Goal: Task Accomplishment & Management: Complete application form

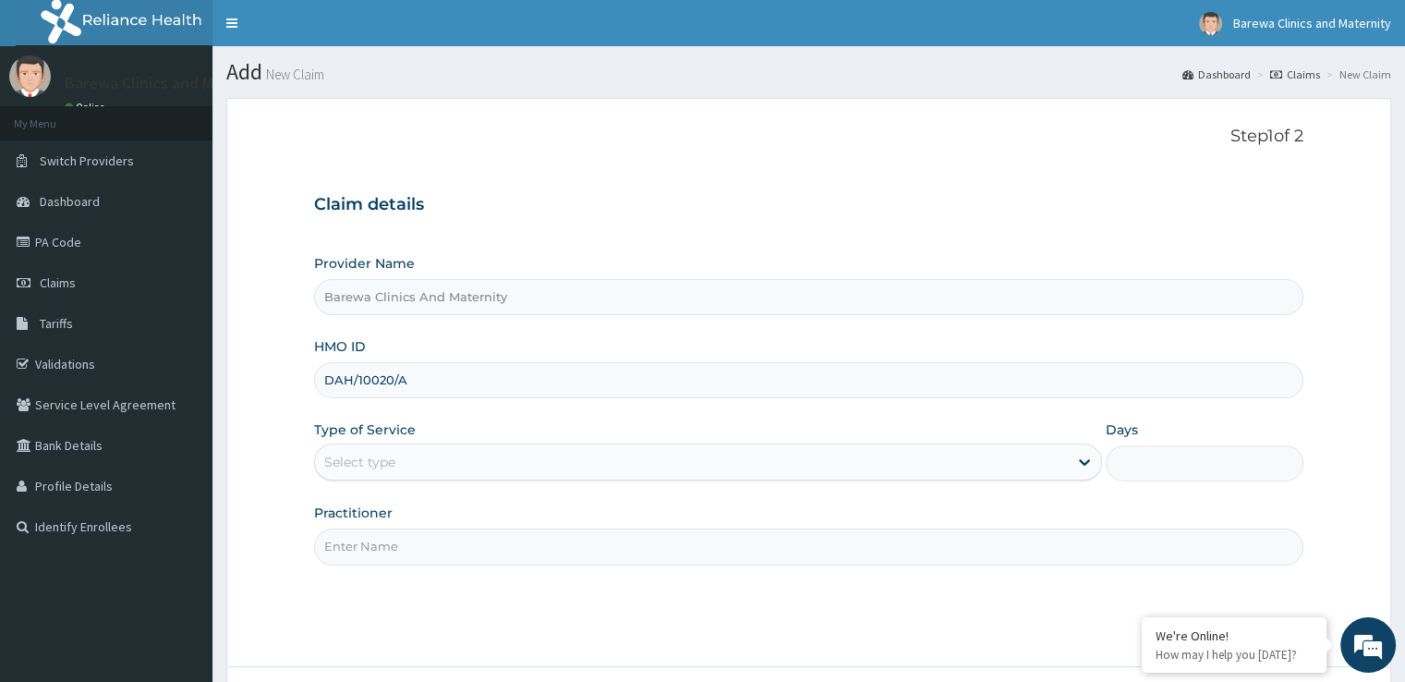
type input "DAH/10020/A"
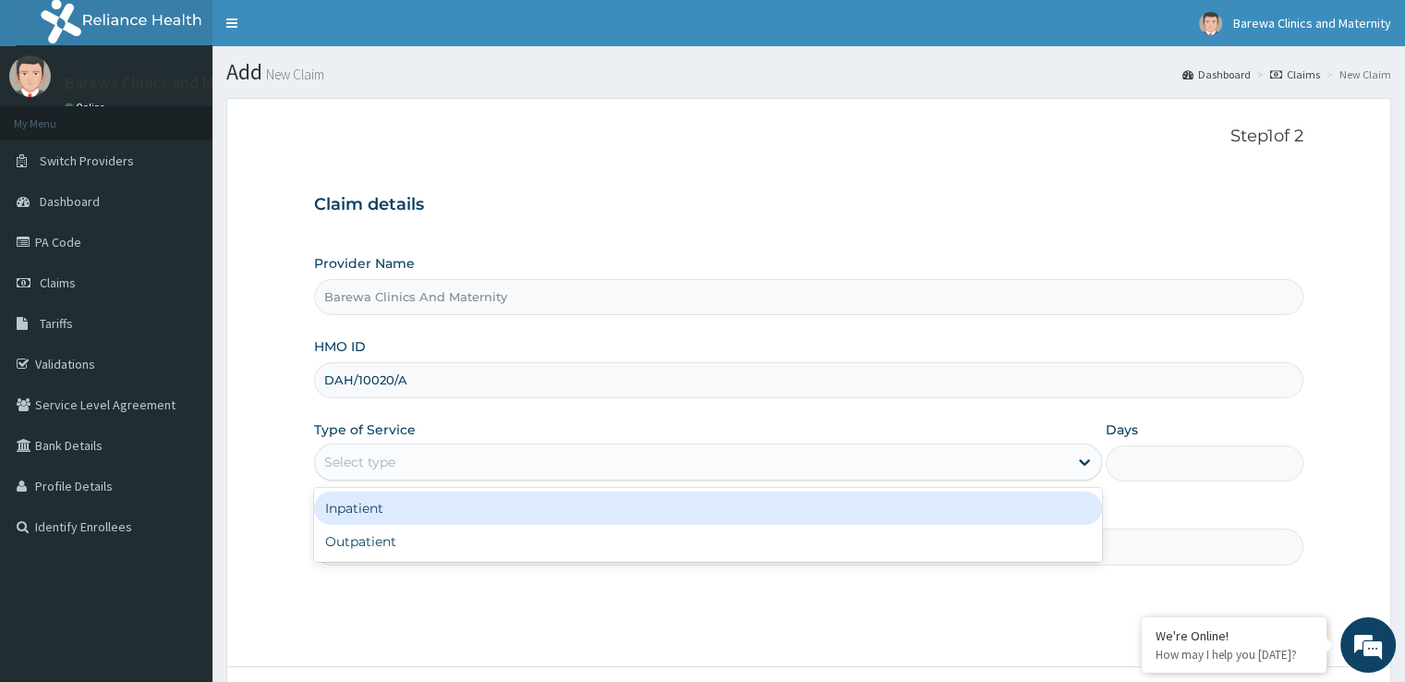
click at [399, 455] on div "Select type" at bounding box center [691, 462] width 753 height 30
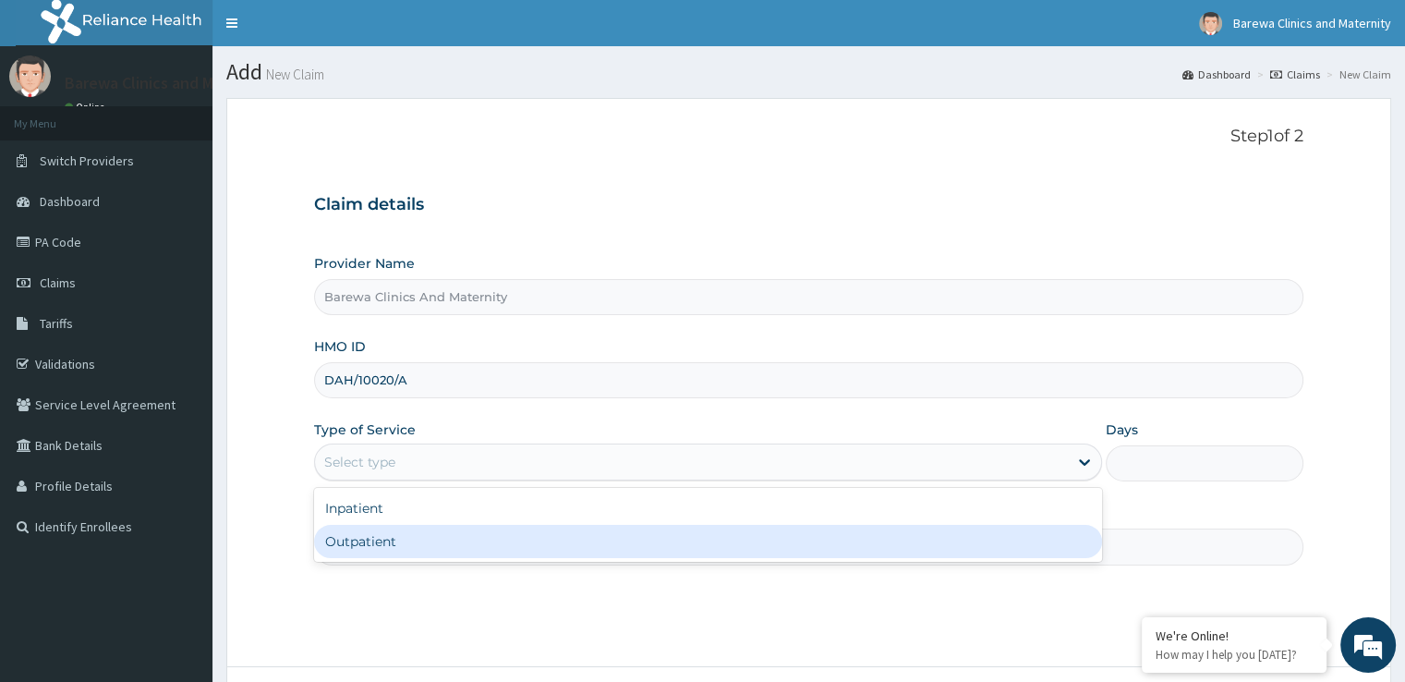
click at [392, 537] on div "Outpatient" at bounding box center [708, 541] width 788 height 33
type input "1"
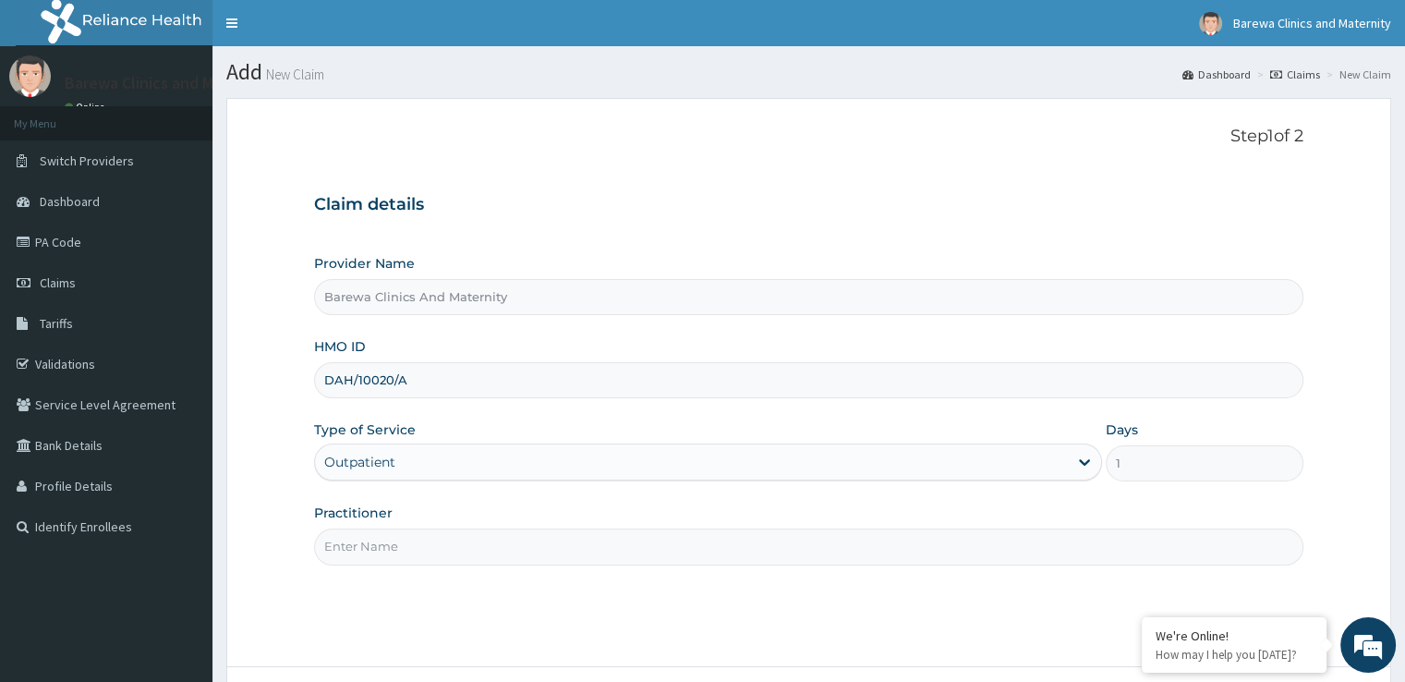
click at [371, 537] on input "Practitioner" at bounding box center [808, 546] width 988 height 36
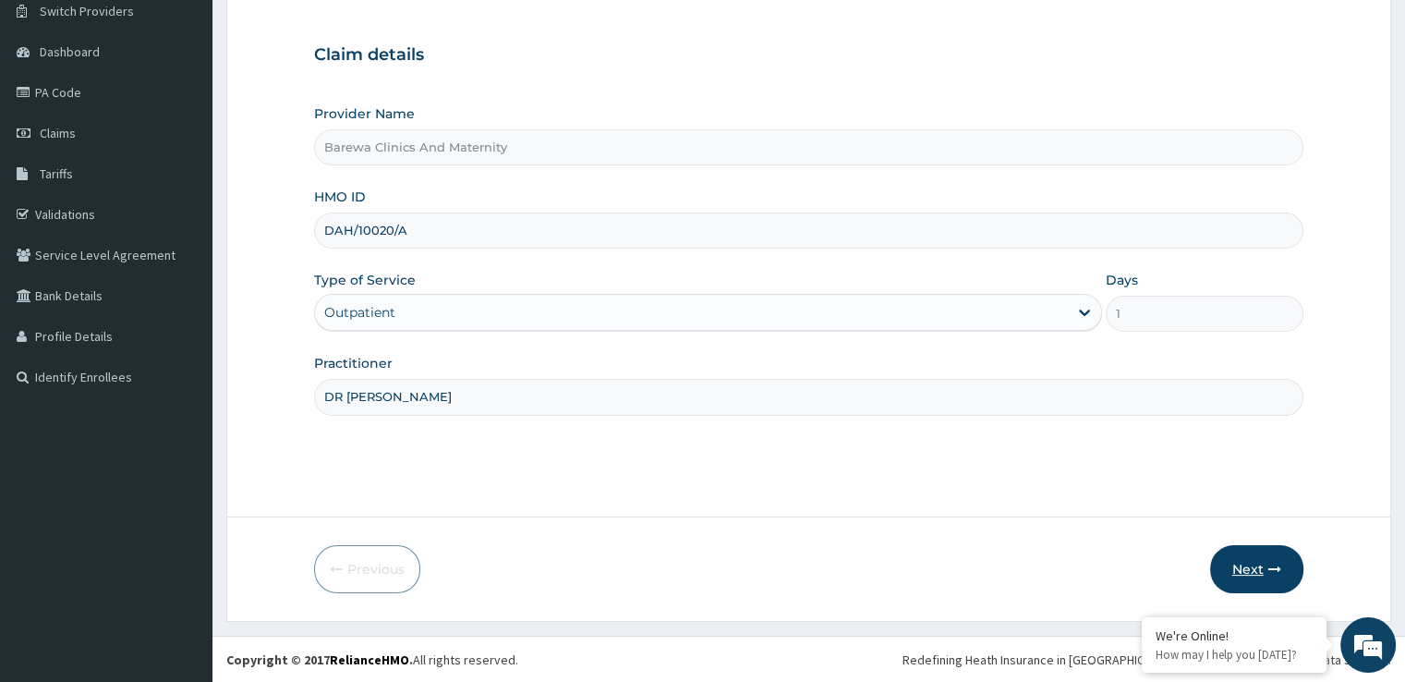
type input "DR NANCY"
click at [1246, 565] on button "Next" at bounding box center [1256, 569] width 93 height 48
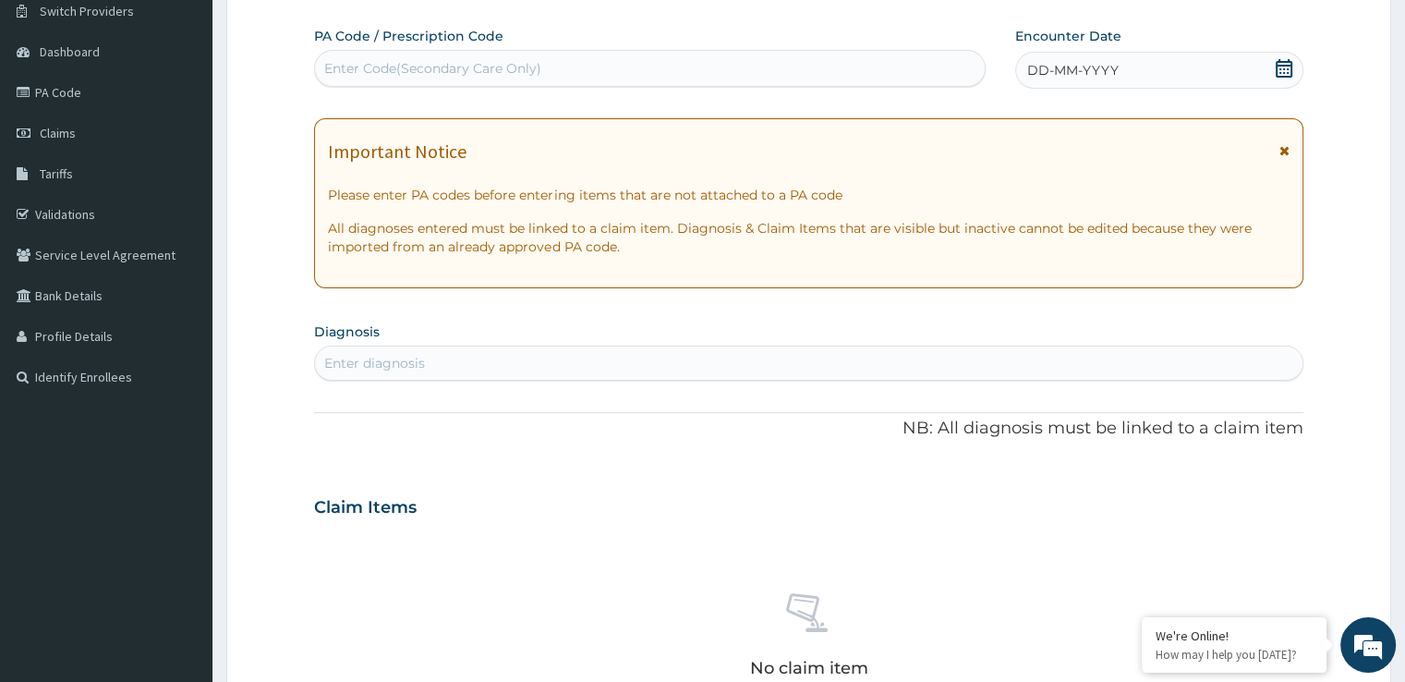
click at [1271, 65] on div "DD-MM-YYYY" at bounding box center [1158, 70] width 287 height 37
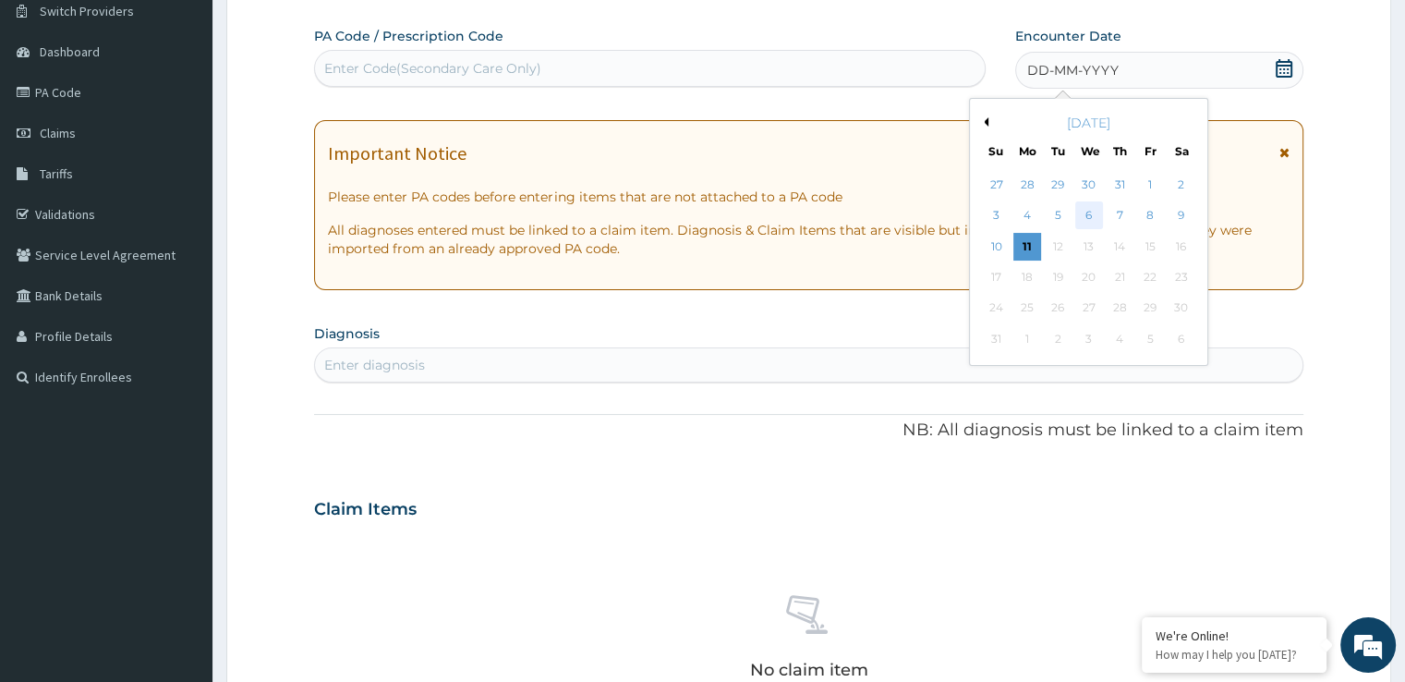
click at [1086, 211] on div "6" at bounding box center [1089, 216] width 28 height 28
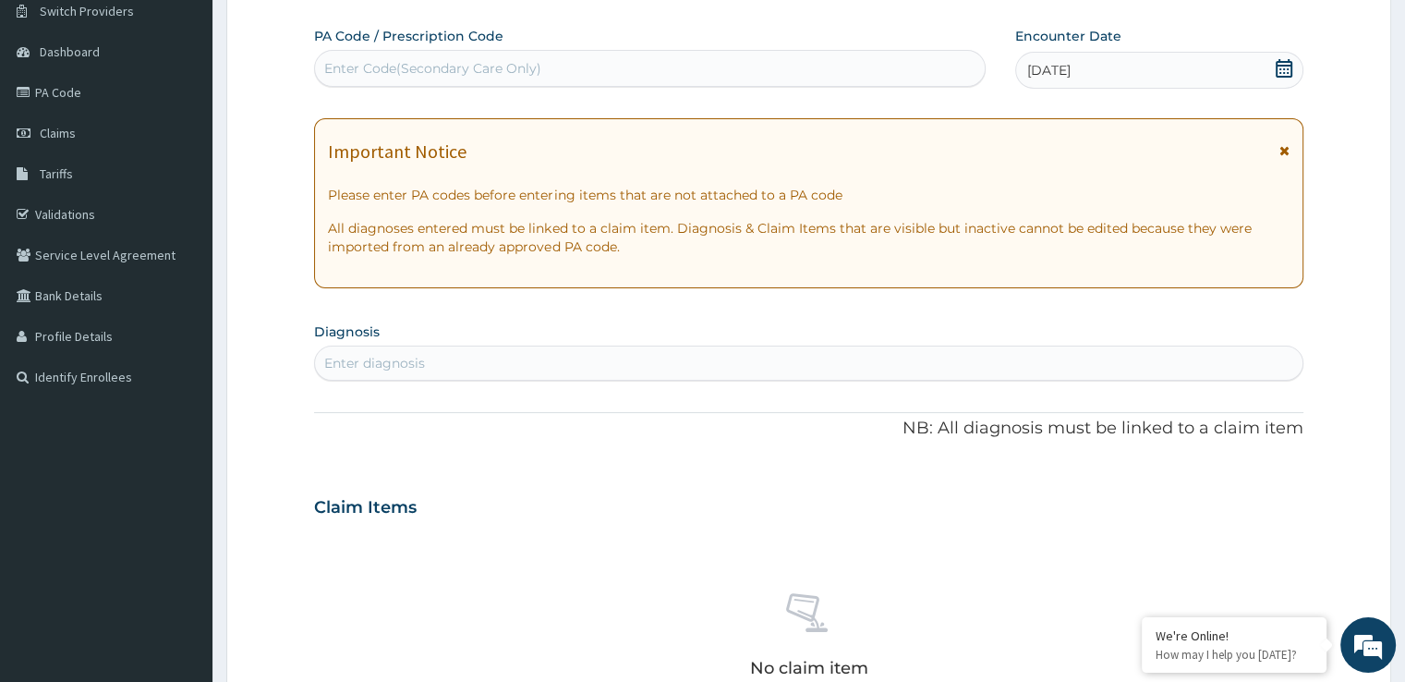
click at [357, 68] on div "Enter Code(Secondary Care Only)" at bounding box center [432, 68] width 217 height 18
type input "PA/29D7C6"
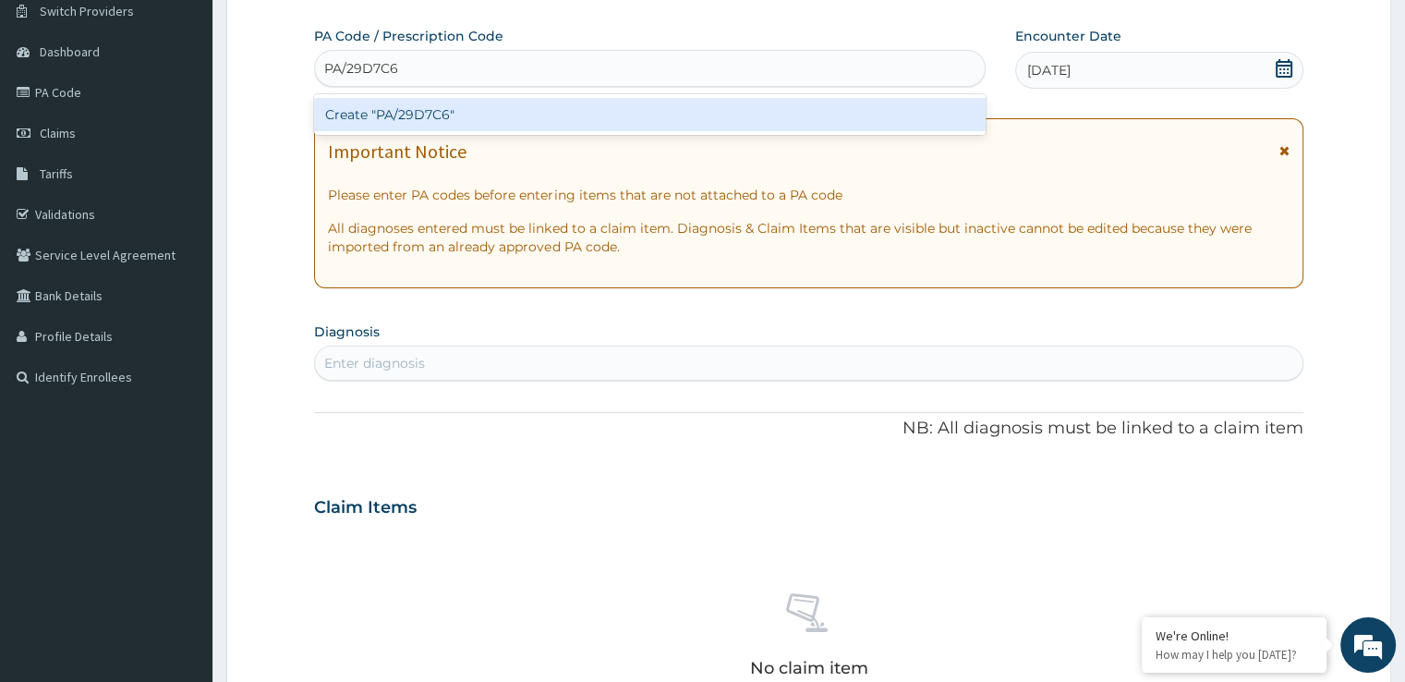
click at [392, 109] on div "Create "PA/29D7C6"" at bounding box center [650, 114] width 672 height 33
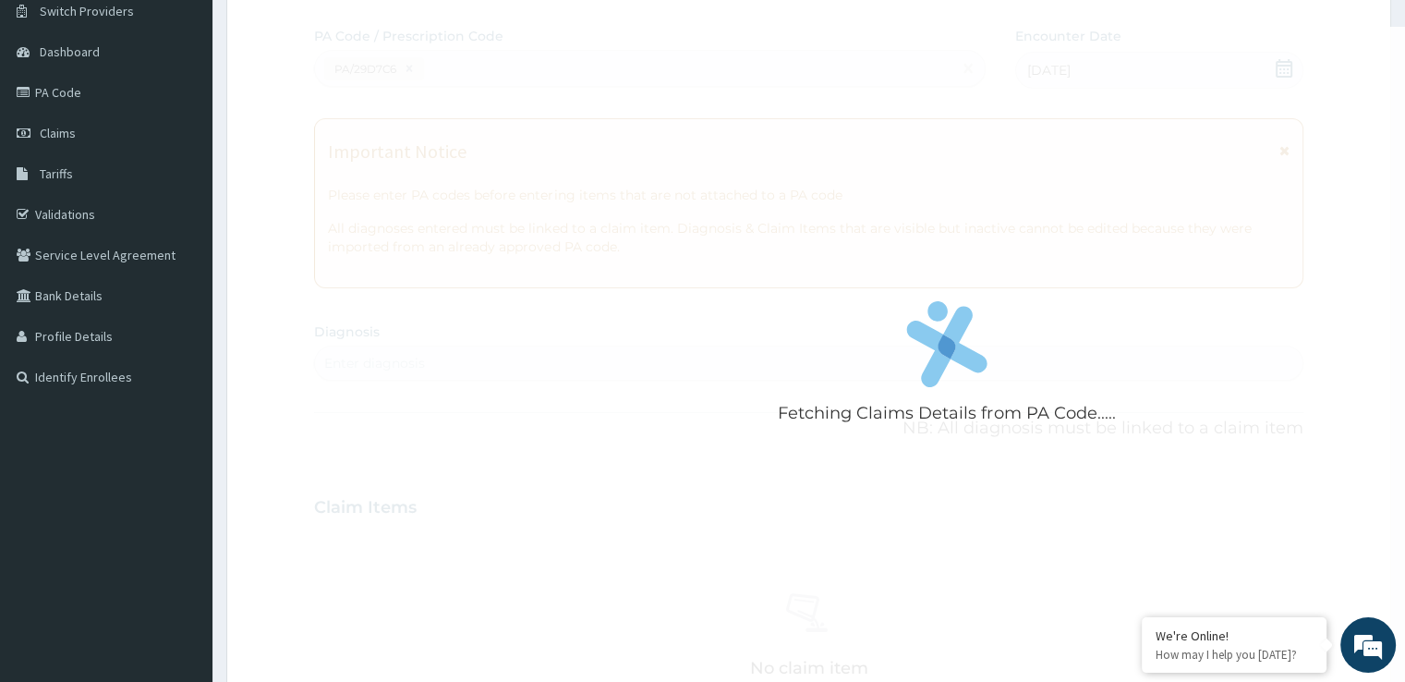
click at [392, 109] on div "Fetching Claims Details from PA Code....." at bounding box center [946, 368] width 1265 height 682
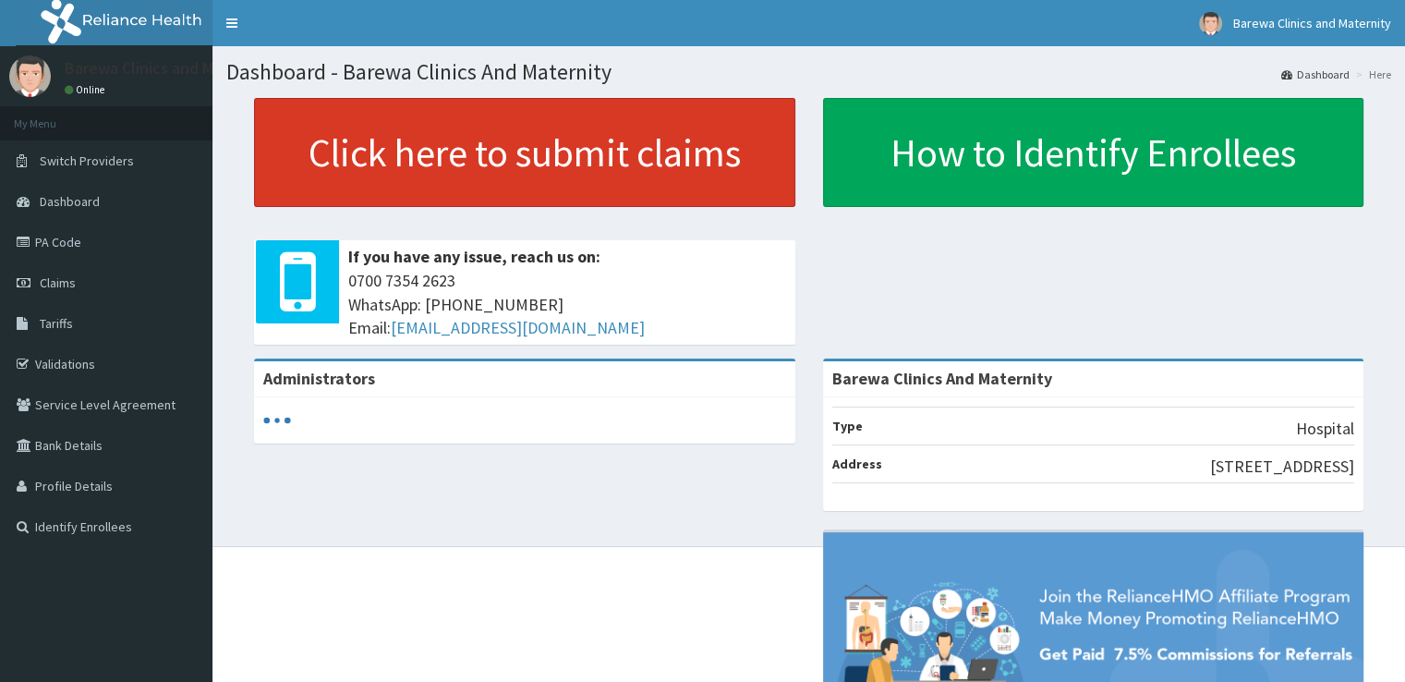
click at [351, 144] on link "Click here to submit claims" at bounding box center [524, 152] width 541 height 109
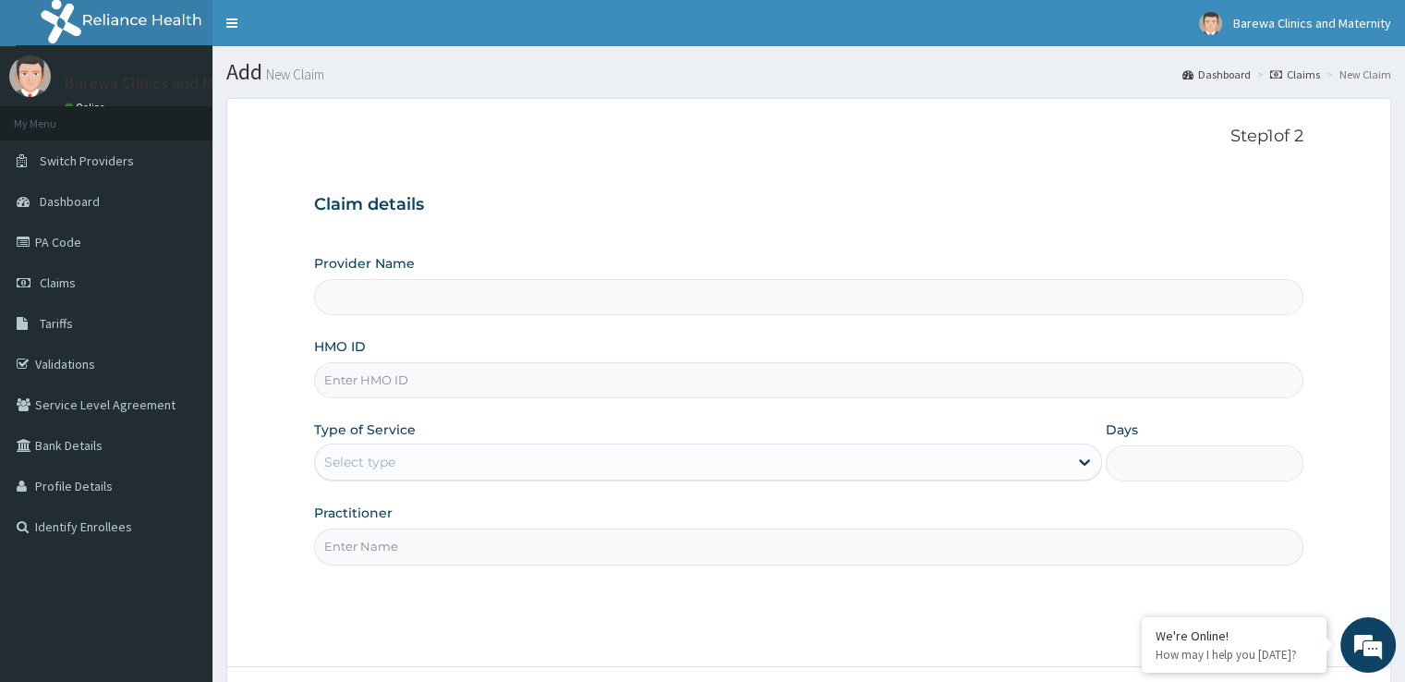
type input "Barewa Clinics And Maternity"
click at [367, 373] on input "HMO ID" at bounding box center [808, 380] width 988 height 36
type input "DAH/10020/A"
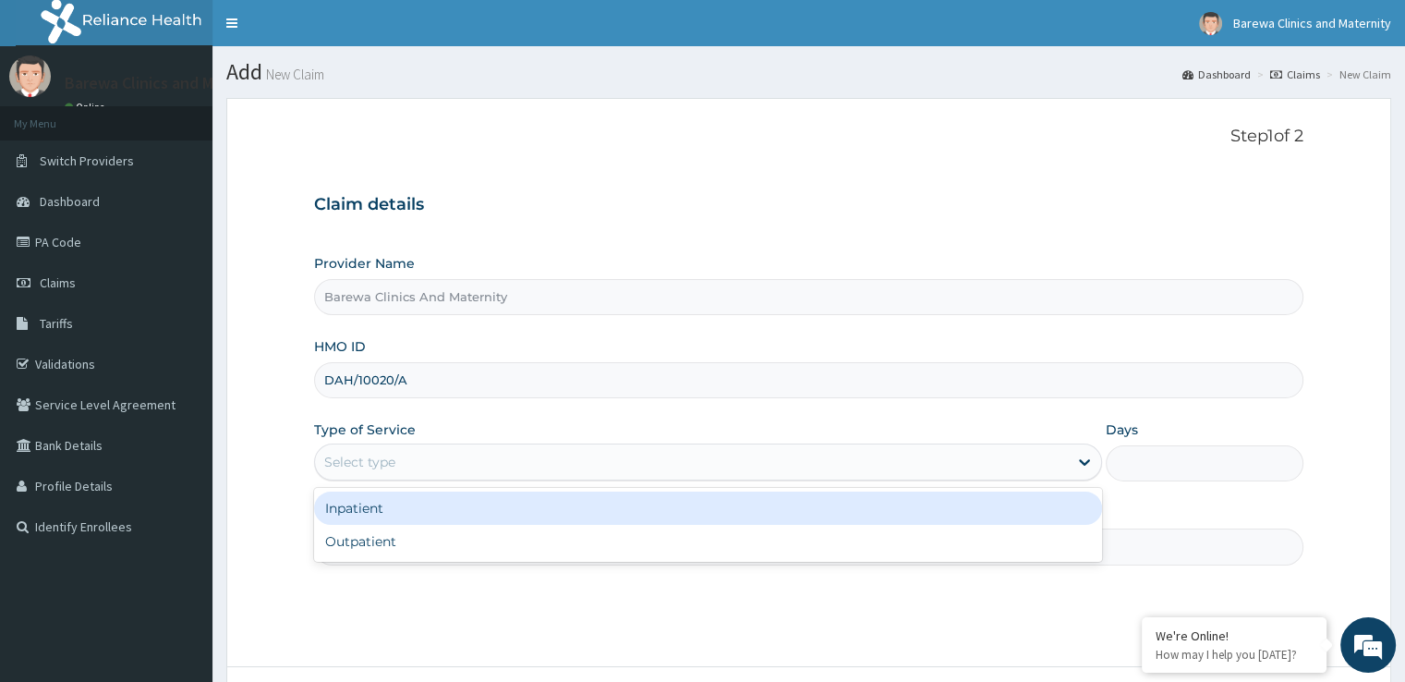
click at [382, 447] on div "Select type" at bounding box center [691, 462] width 753 height 30
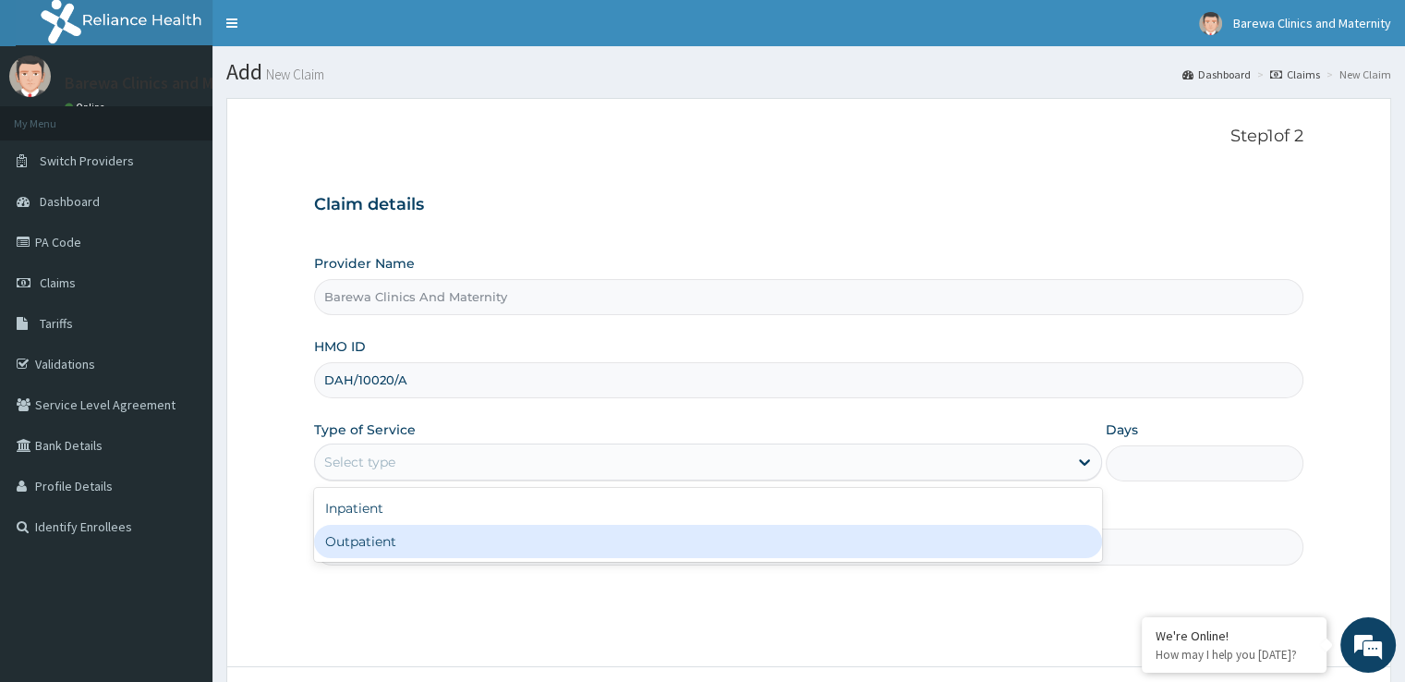
click at [394, 541] on div "Outpatient" at bounding box center [708, 541] width 788 height 33
type input "1"
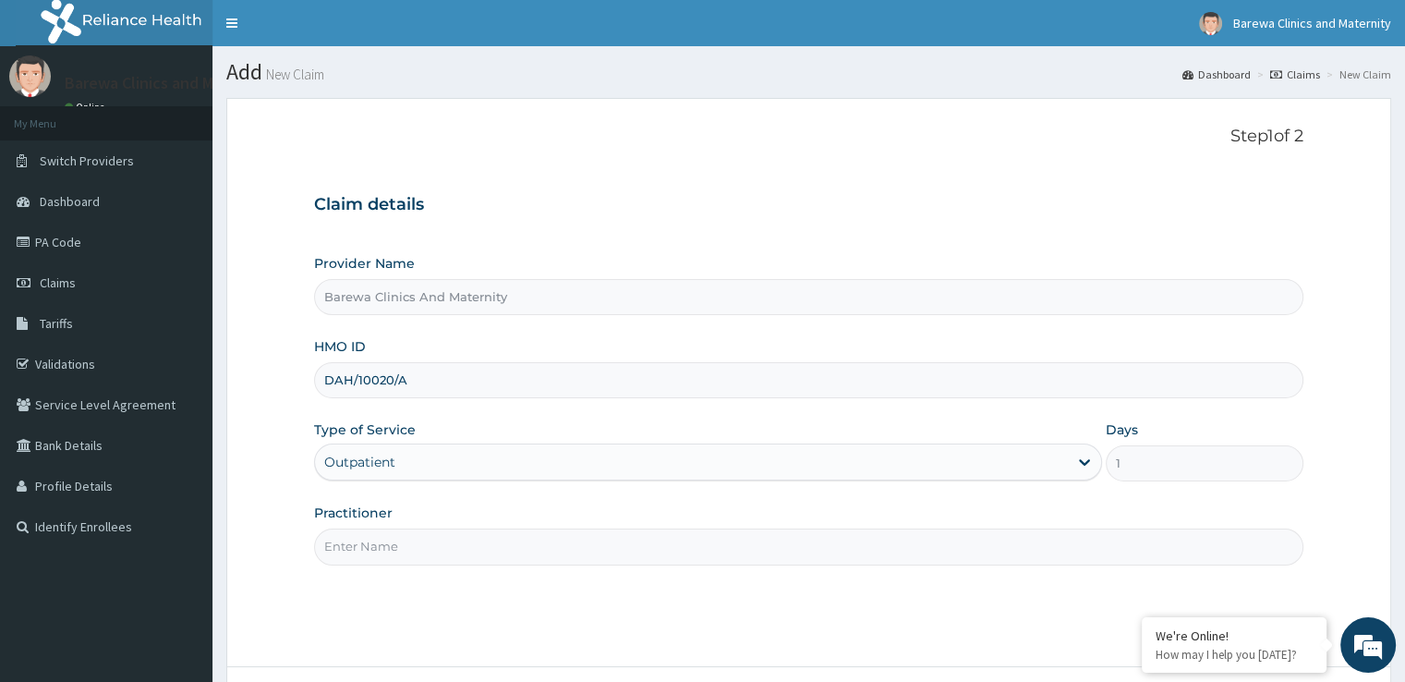
click at [344, 544] on input "Practitioner" at bounding box center [808, 546] width 988 height 36
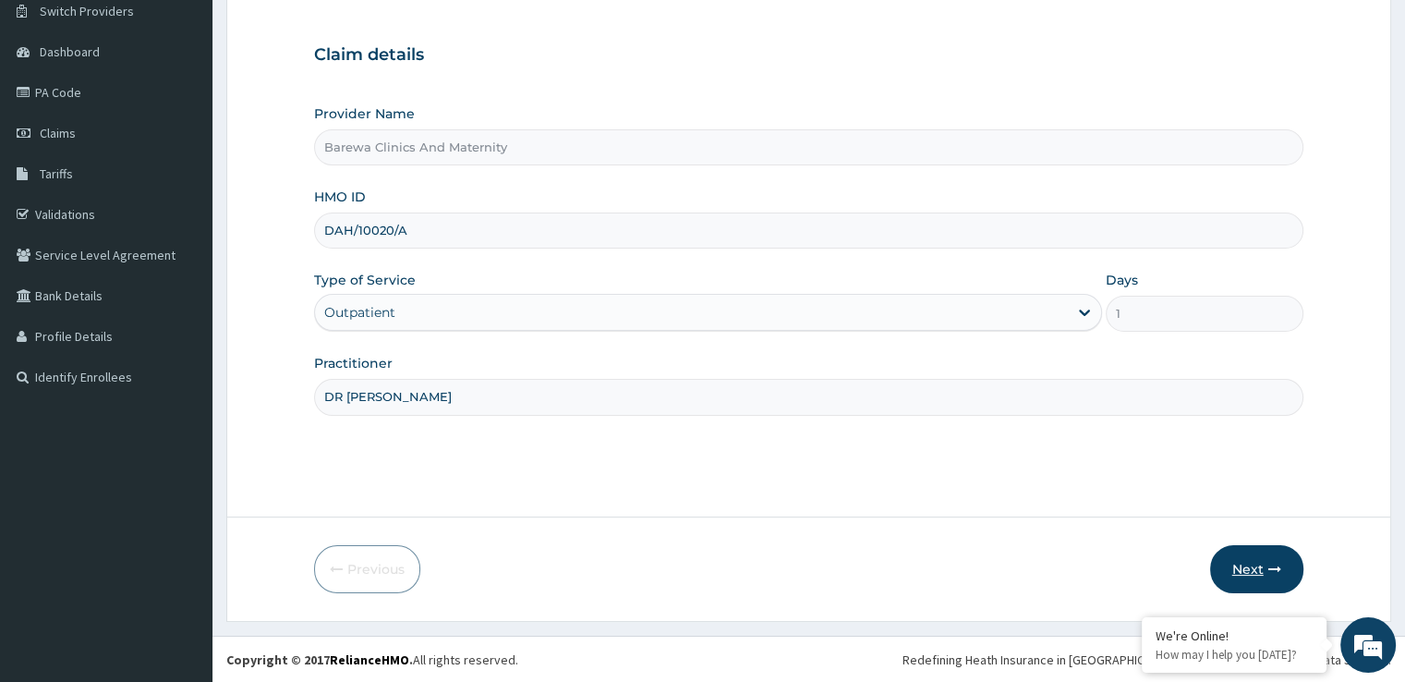
type input "DR NANCY"
click at [1261, 570] on button "Next" at bounding box center [1256, 569] width 93 height 48
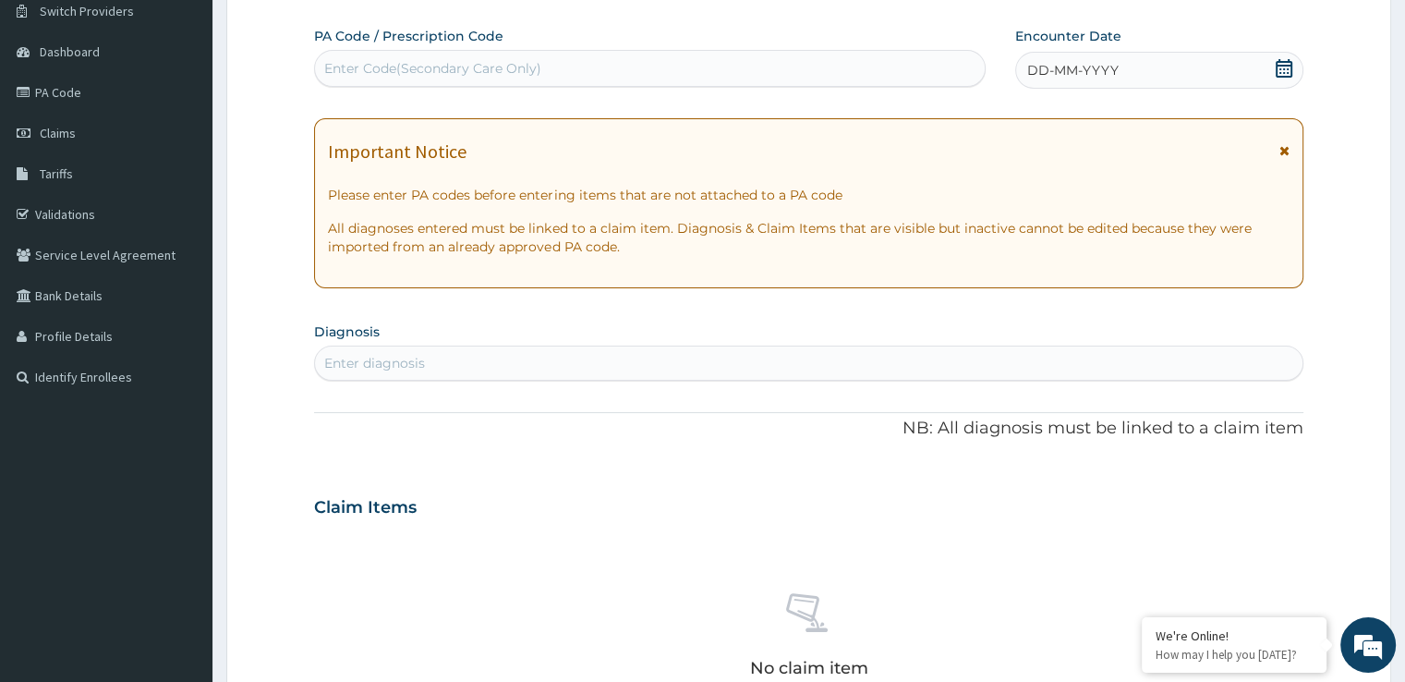
click at [1286, 71] on icon at bounding box center [1284, 68] width 18 height 18
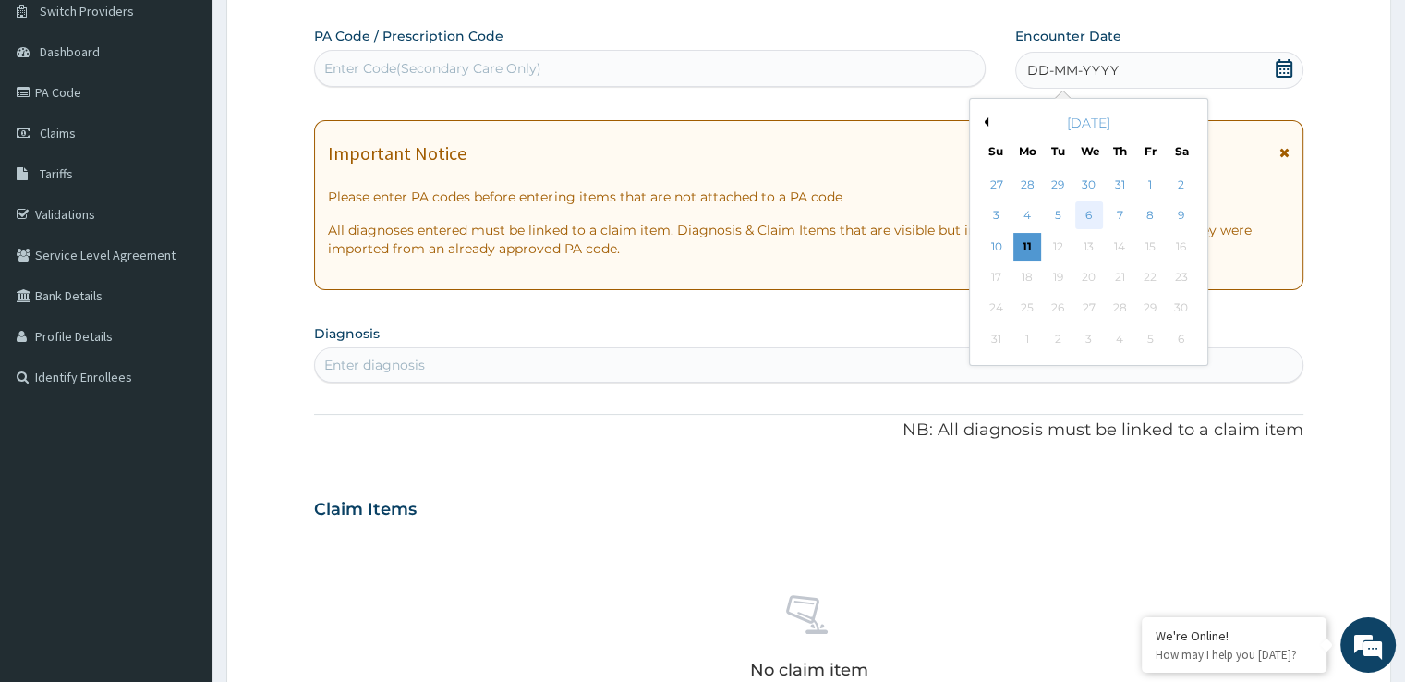
click at [1086, 217] on div "6" at bounding box center [1089, 216] width 28 height 28
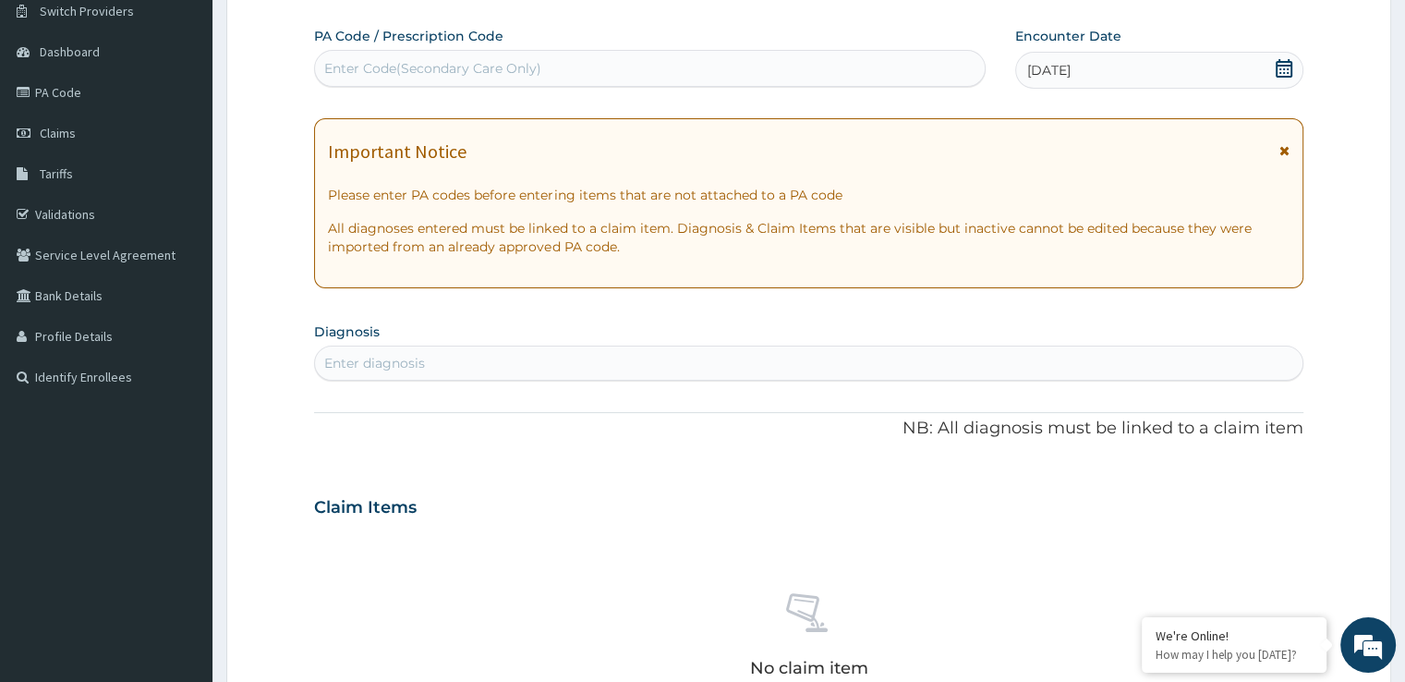
click at [383, 356] on div "Enter diagnosis" at bounding box center [374, 363] width 101 height 18
type input "L"
type input "BACK PAIN"
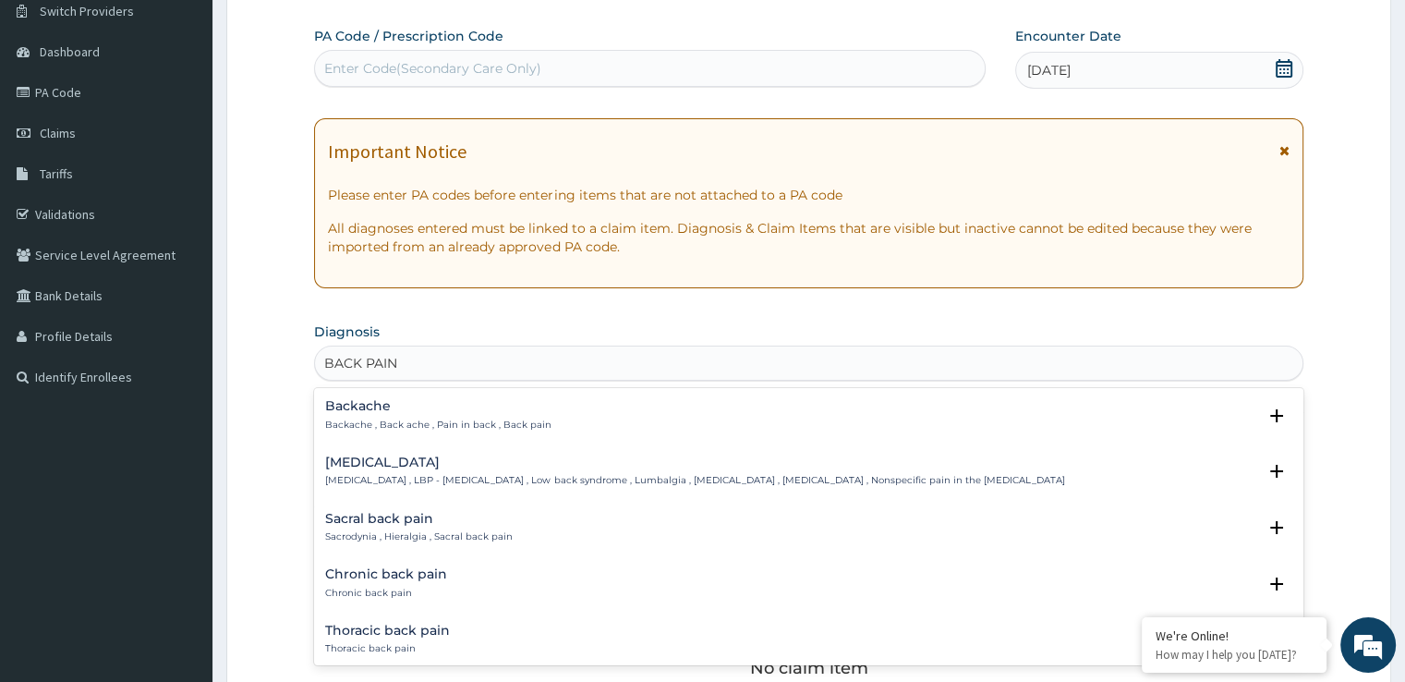
click at [380, 455] on h4 "Low back pain" at bounding box center [694, 462] width 739 height 14
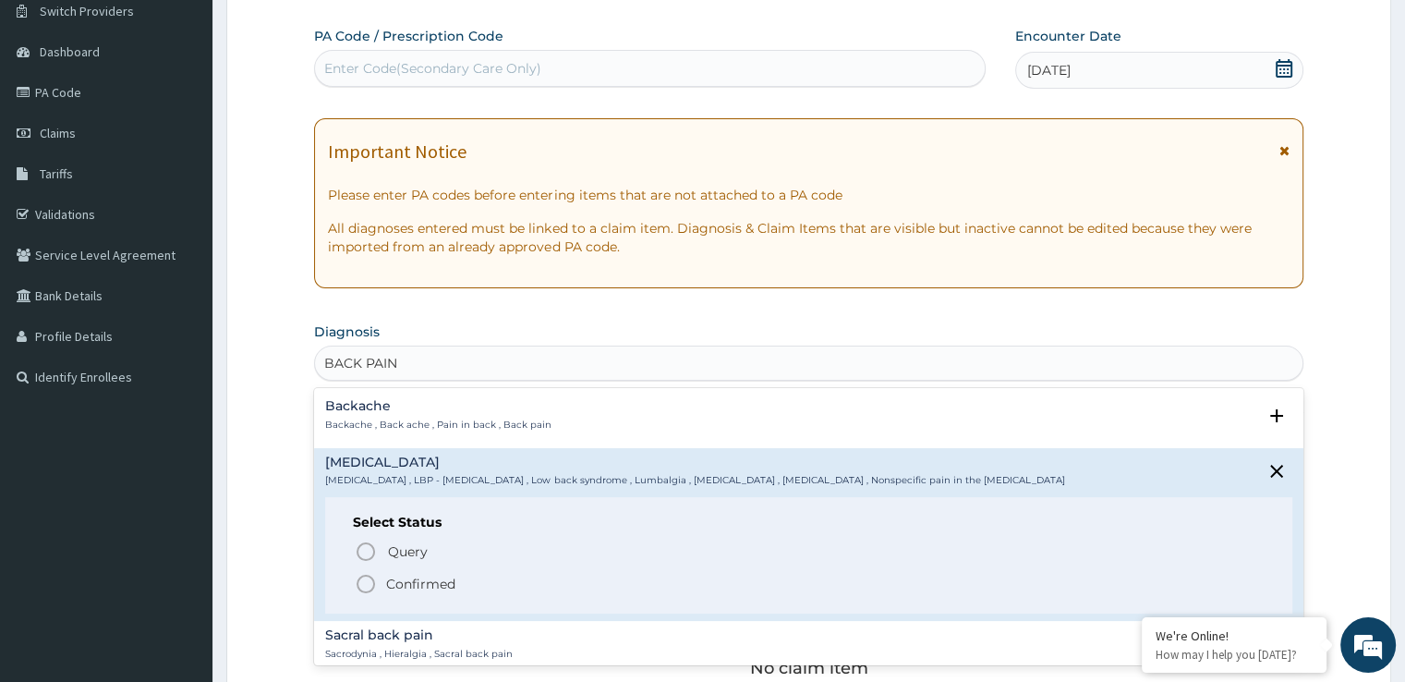
click at [369, 579] on icon "status option filled" at bounding box center [366, 584] width 22 height 22
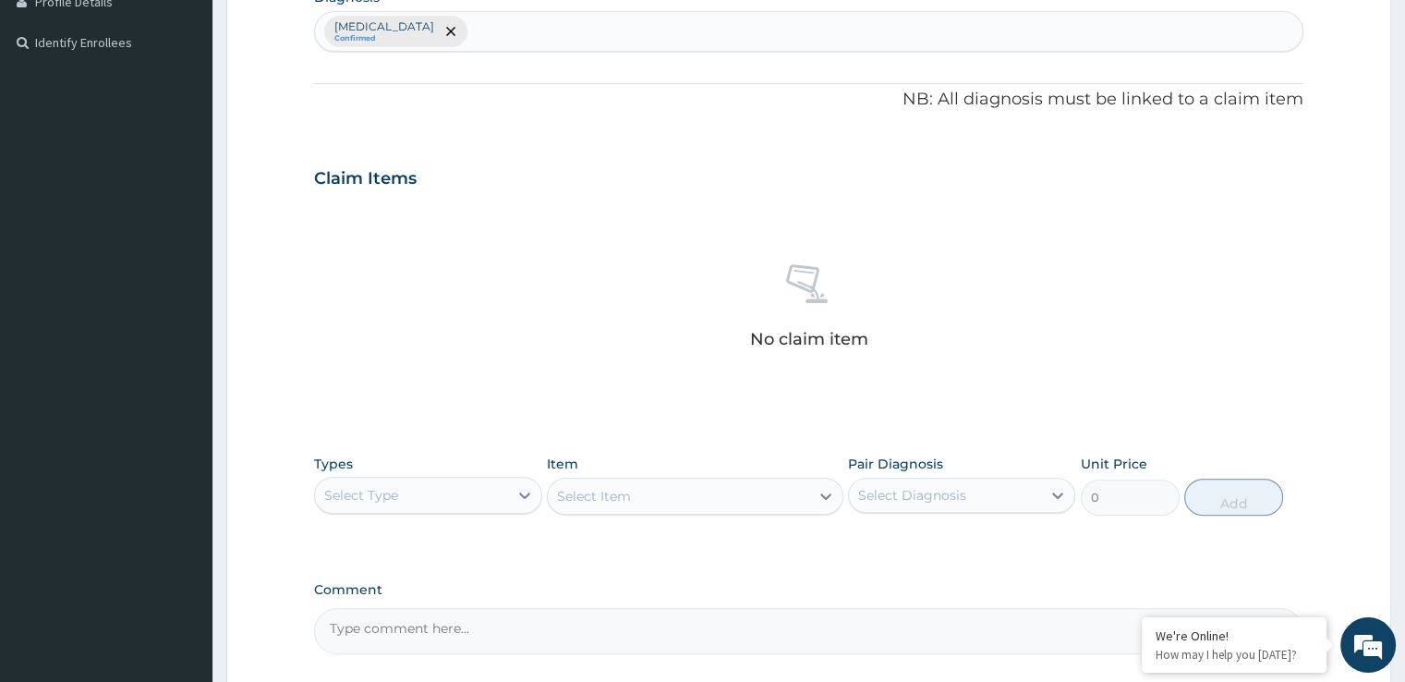
scroll to position [562, 0]
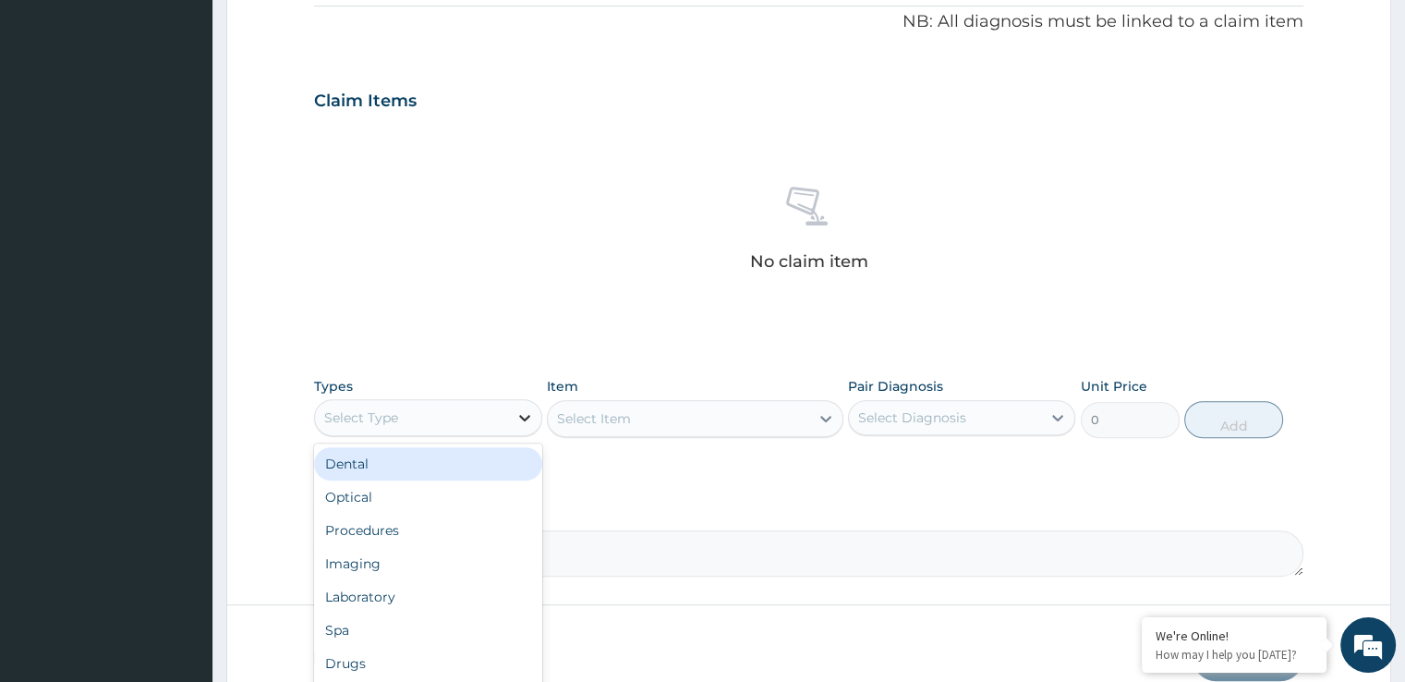
click at [517, 419] on icon at bounding box center [524, 417] width 18 height 18
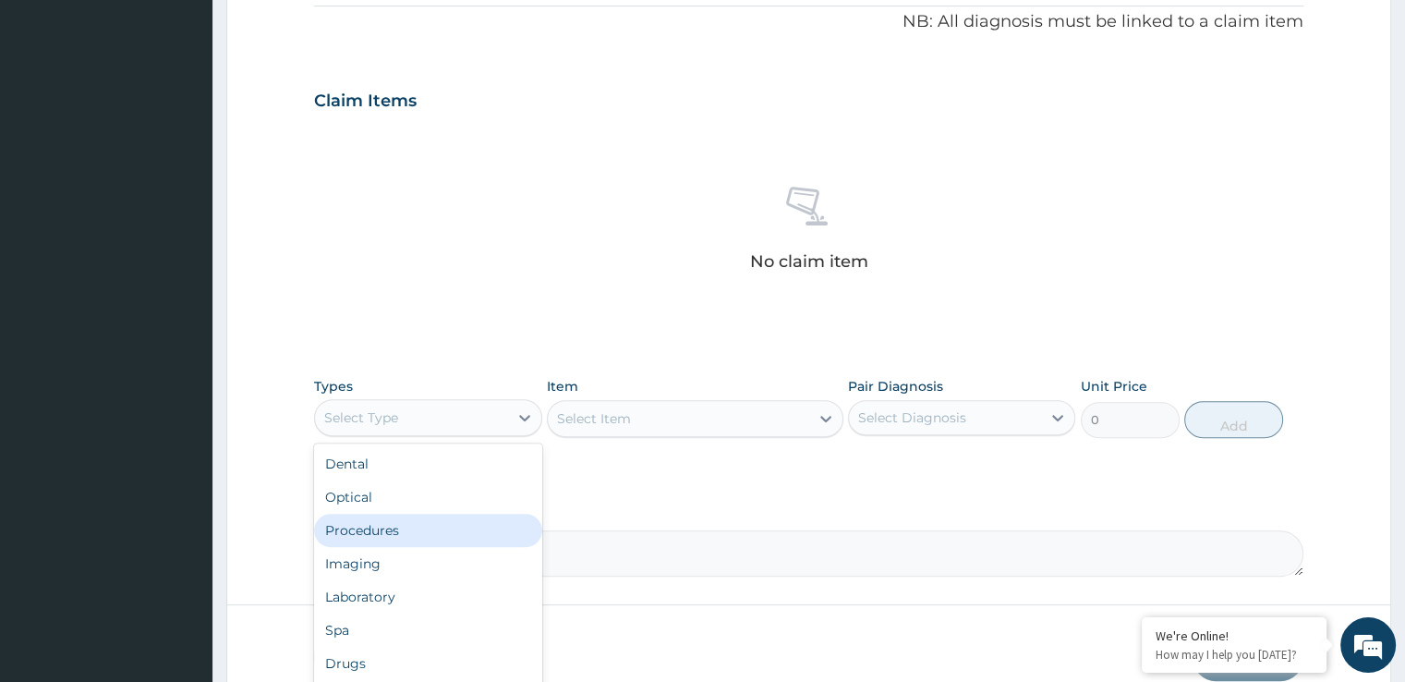
click at [366, 539] on div "Procedures" at bounding box center [427, 530] width 227 height 33
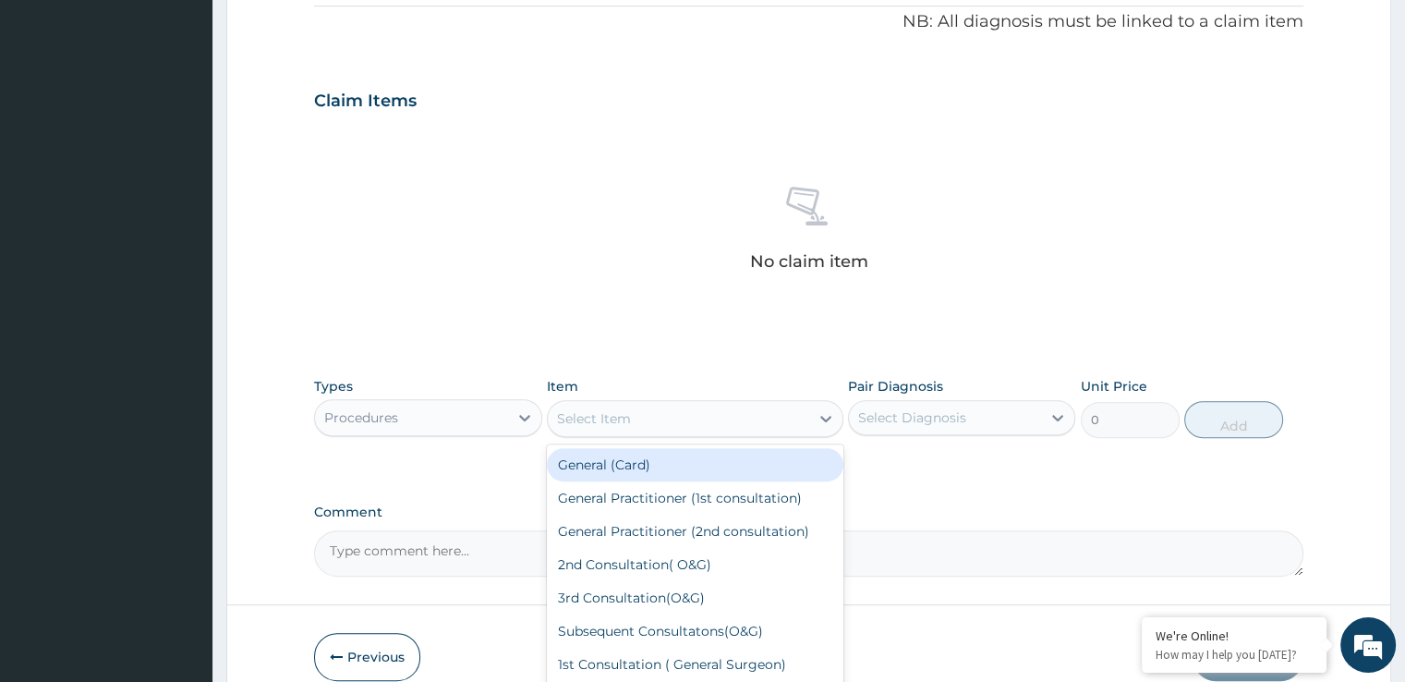
click at [828, 423] on icon at bounding box center [826, 418] width 18 height 18
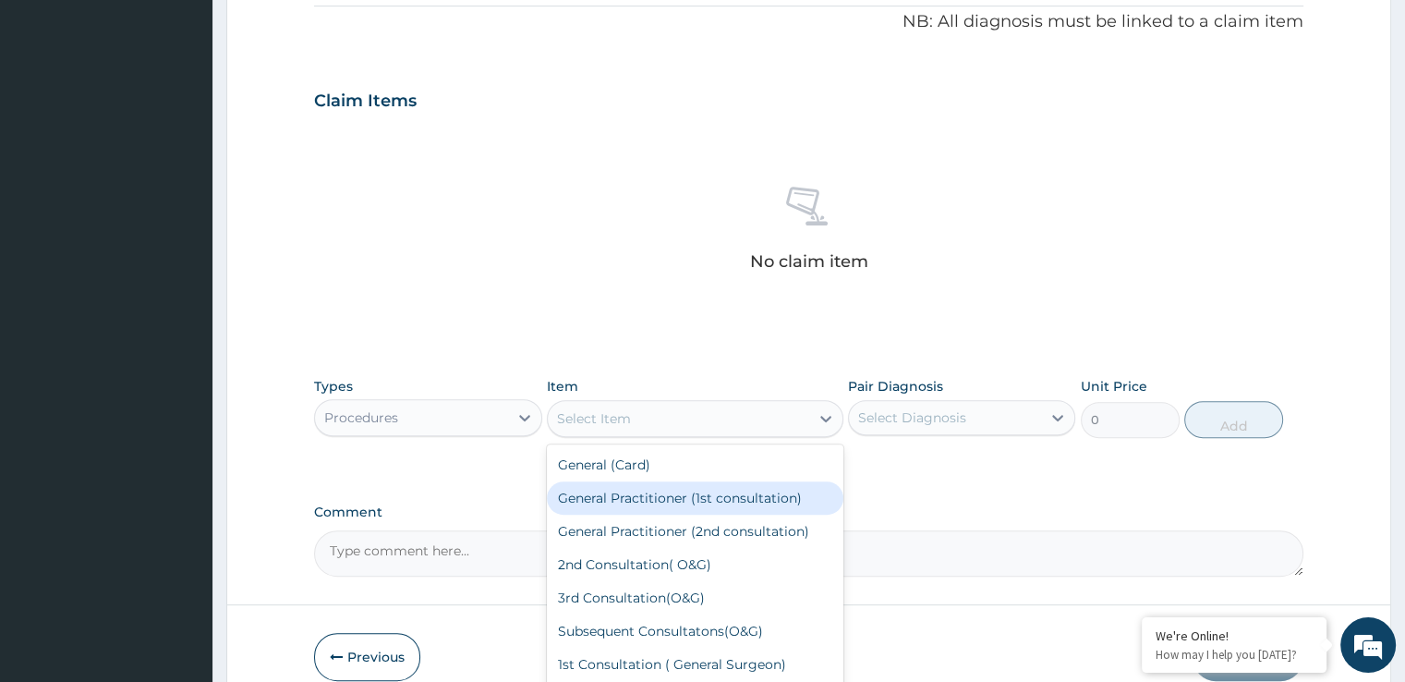
click at [580, 496] on div "General Practitioner (1st consultation)" at bounding box center [695, 497] width 297 height 33
type input "1500"
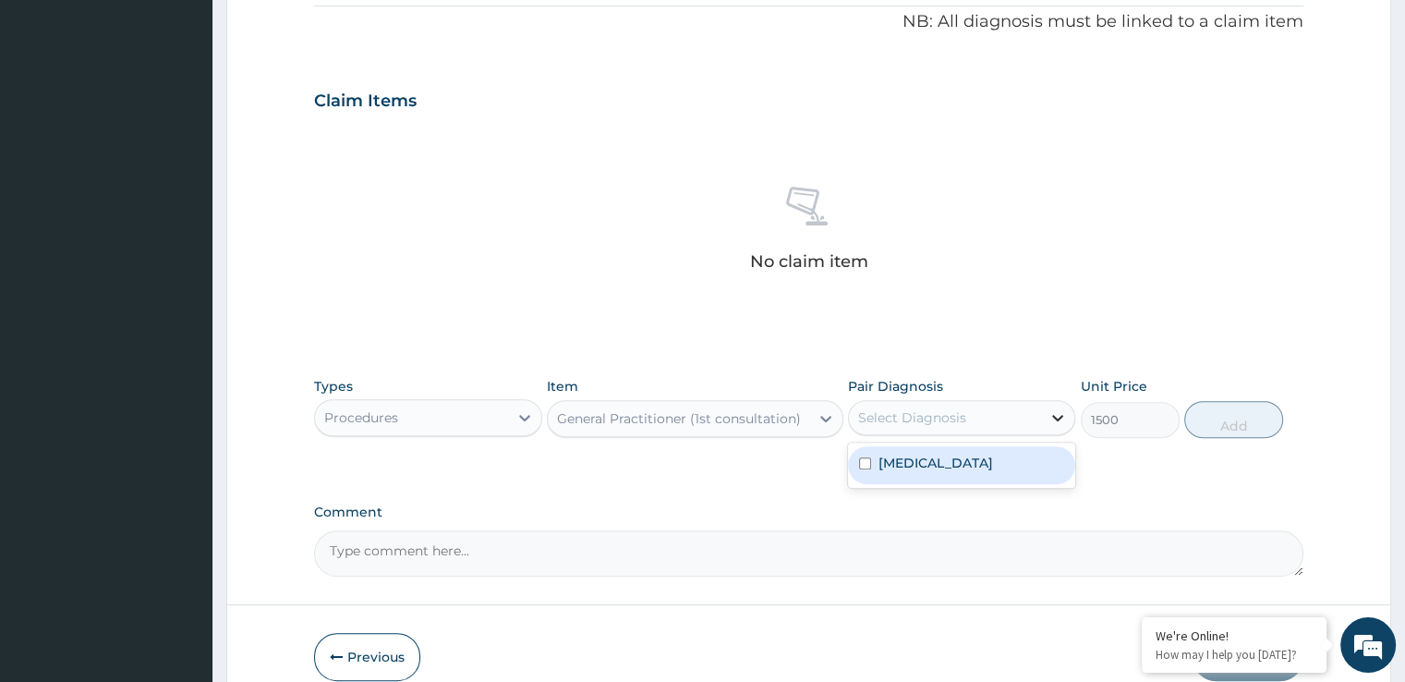
click at [1063, 416] on icon at bounding box center [1057, 417] width 18 height 18
click at [865, 458] on input "checkbox" at bounding box center [865, 463] width 12 height 12
checkbox input "true"
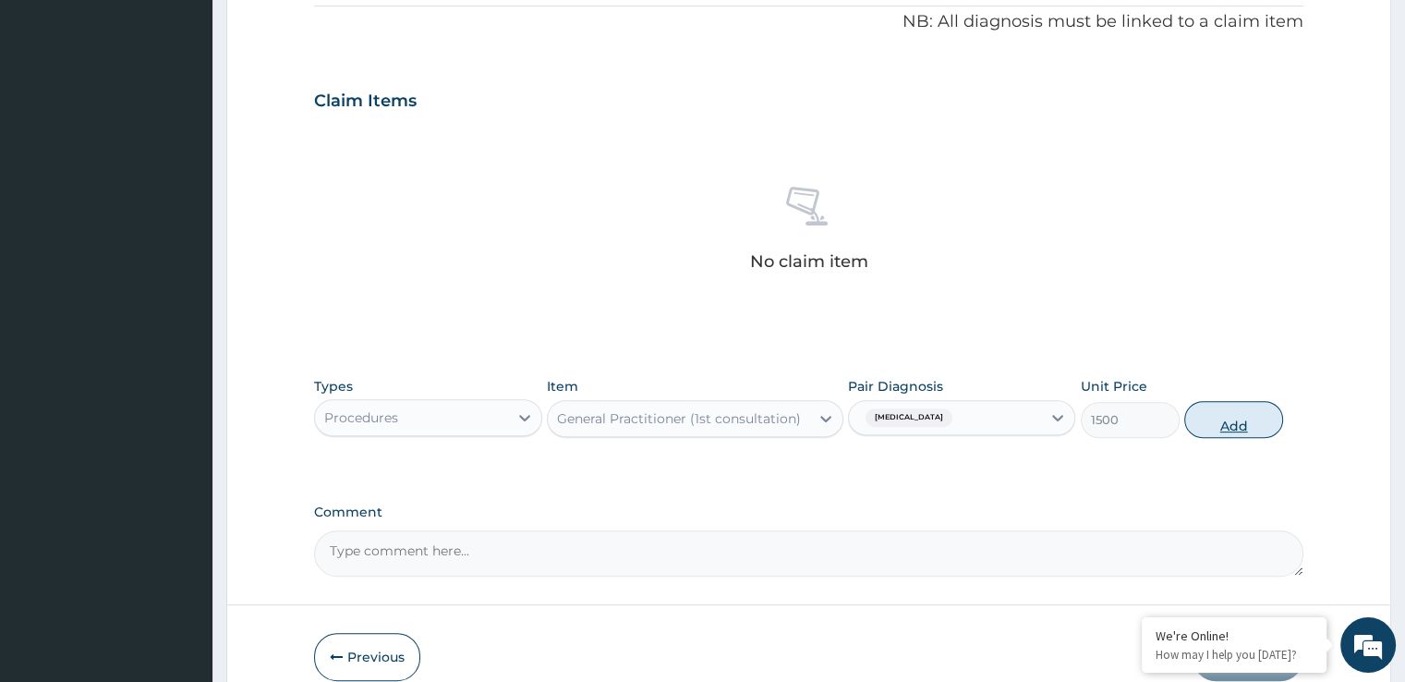
click at [1219, 416] on button "Add" at bounding box center [1233, 419] width 99 height 37
type input "0"
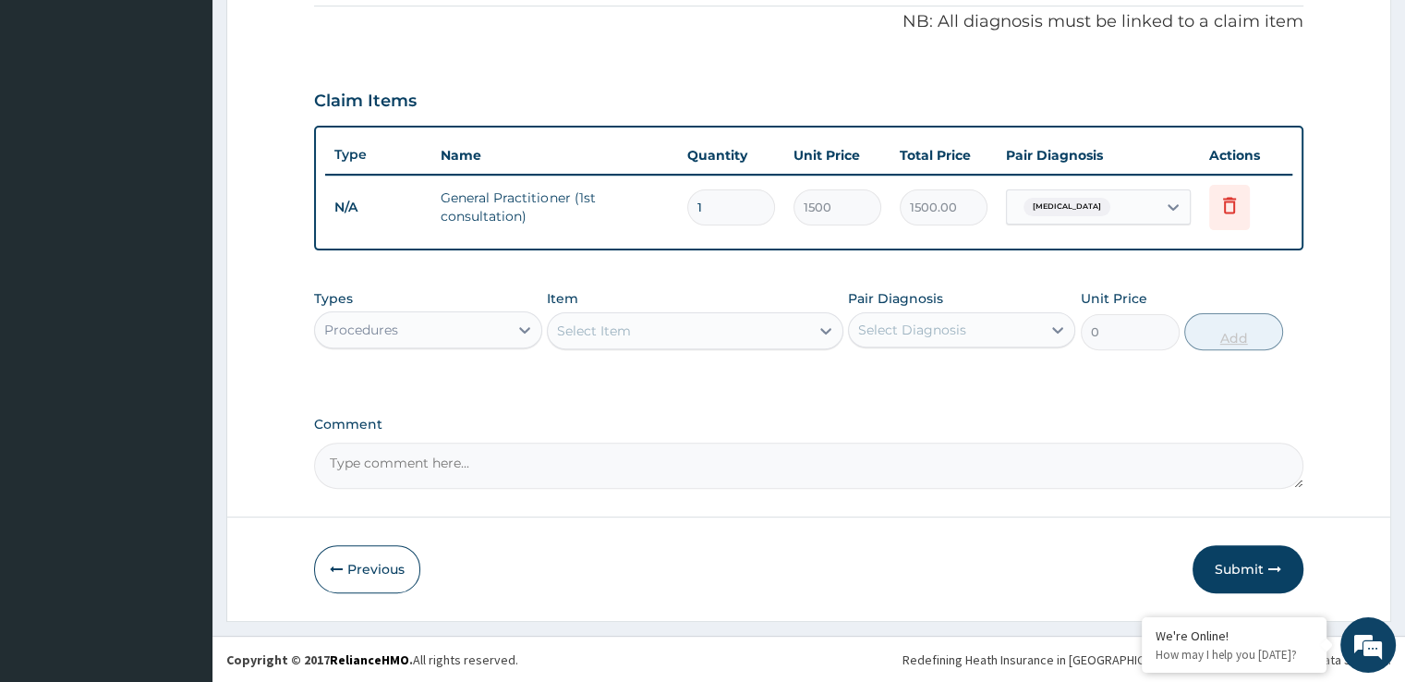
scroll to position [560, 0]
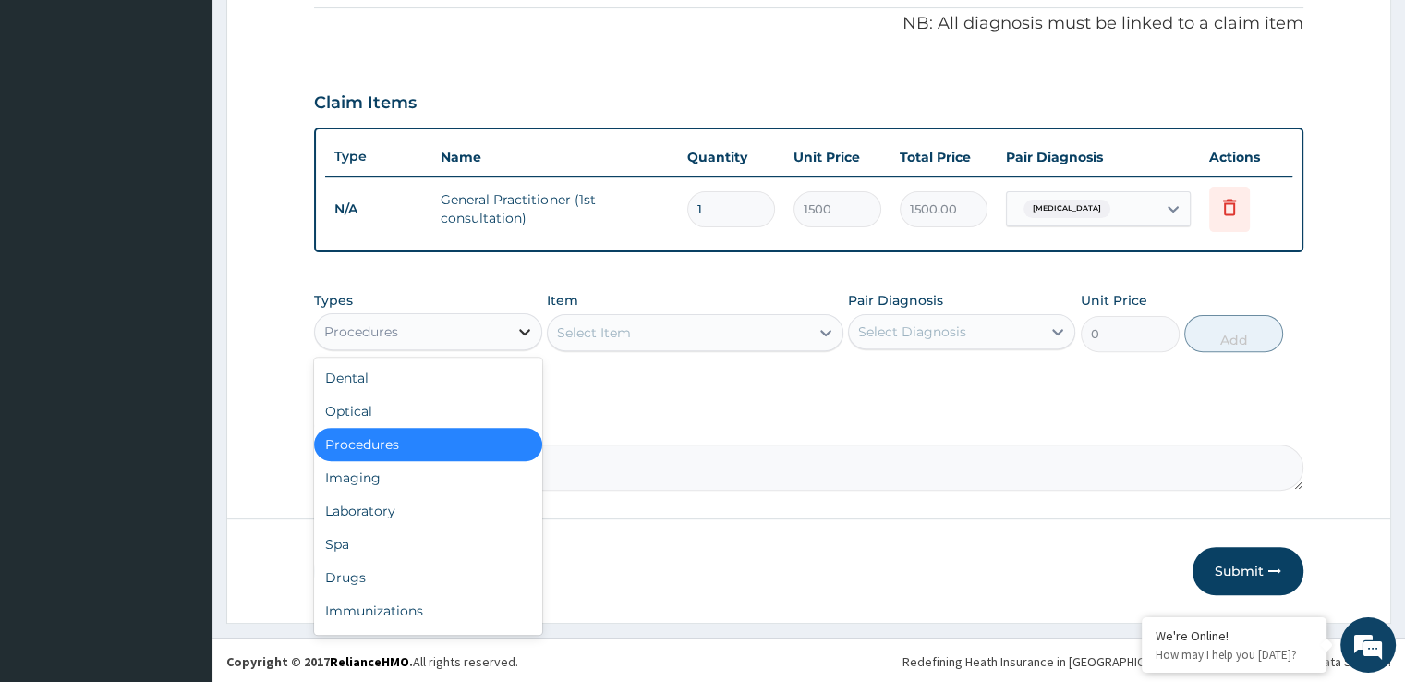
click at [519, 318] on div at bounding box center [524, 331] width 33 height 33
click at [358, 563] on div "Drugs" at bounding box center [427, 577] width 227 height 33
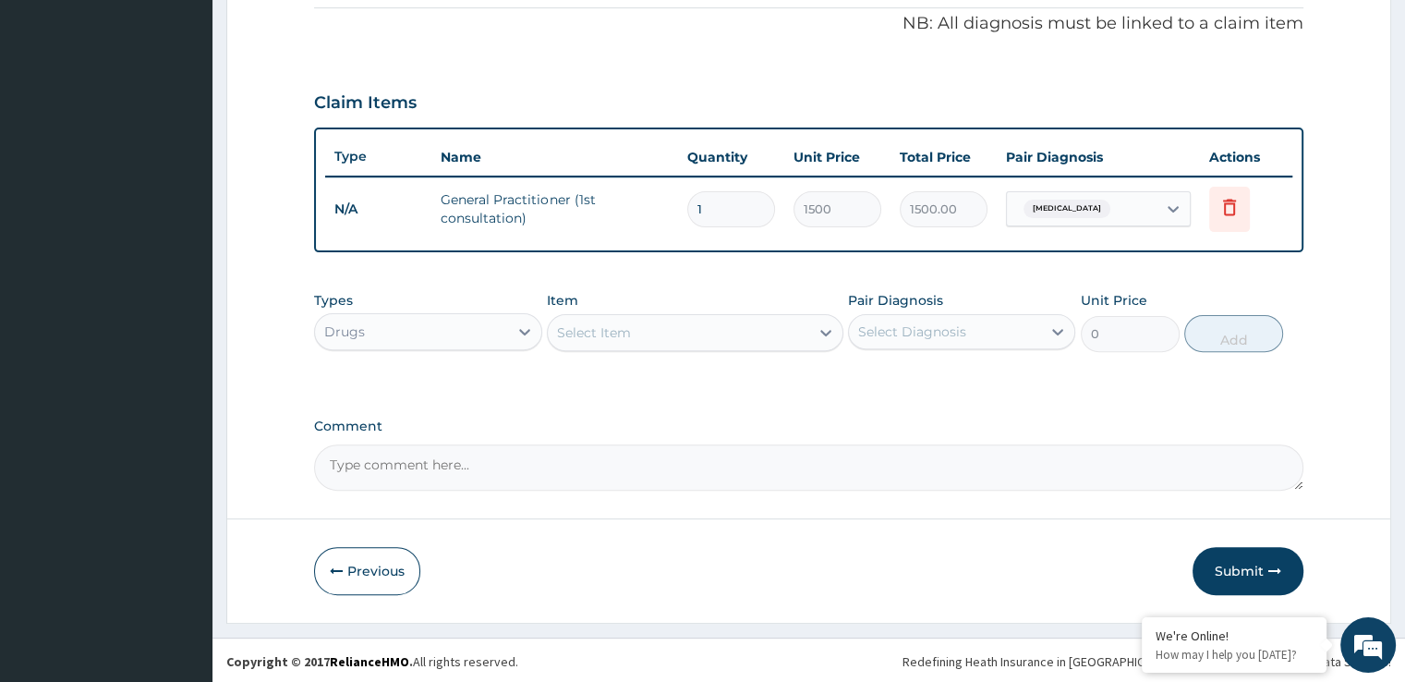
click at [746, 345] on div "Select Item" at bounding box center [695, 332] width 297 height 37
click at [735, 333] on div "Select Item" at bounding box center [678, 333] width 261 height 30
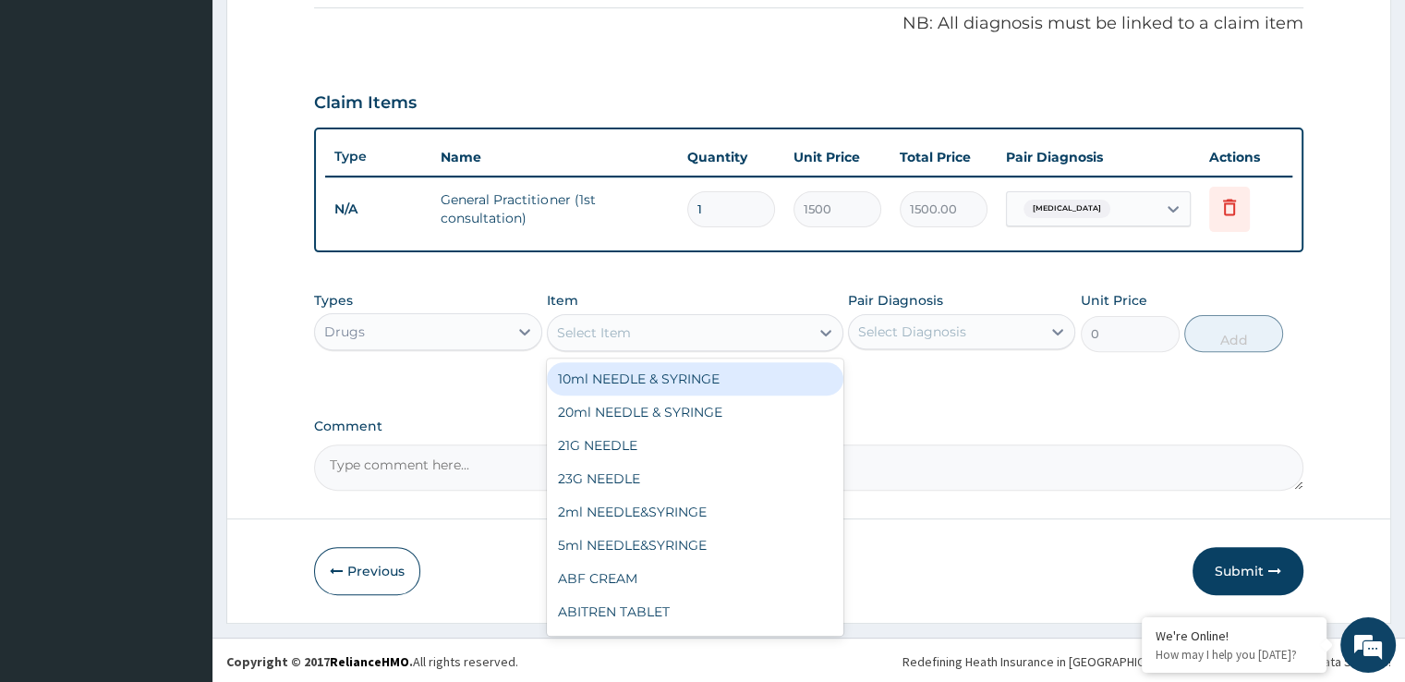
click at [735, 333] on div "Select Item" at bounding box center [678, 333] width 261 height 30
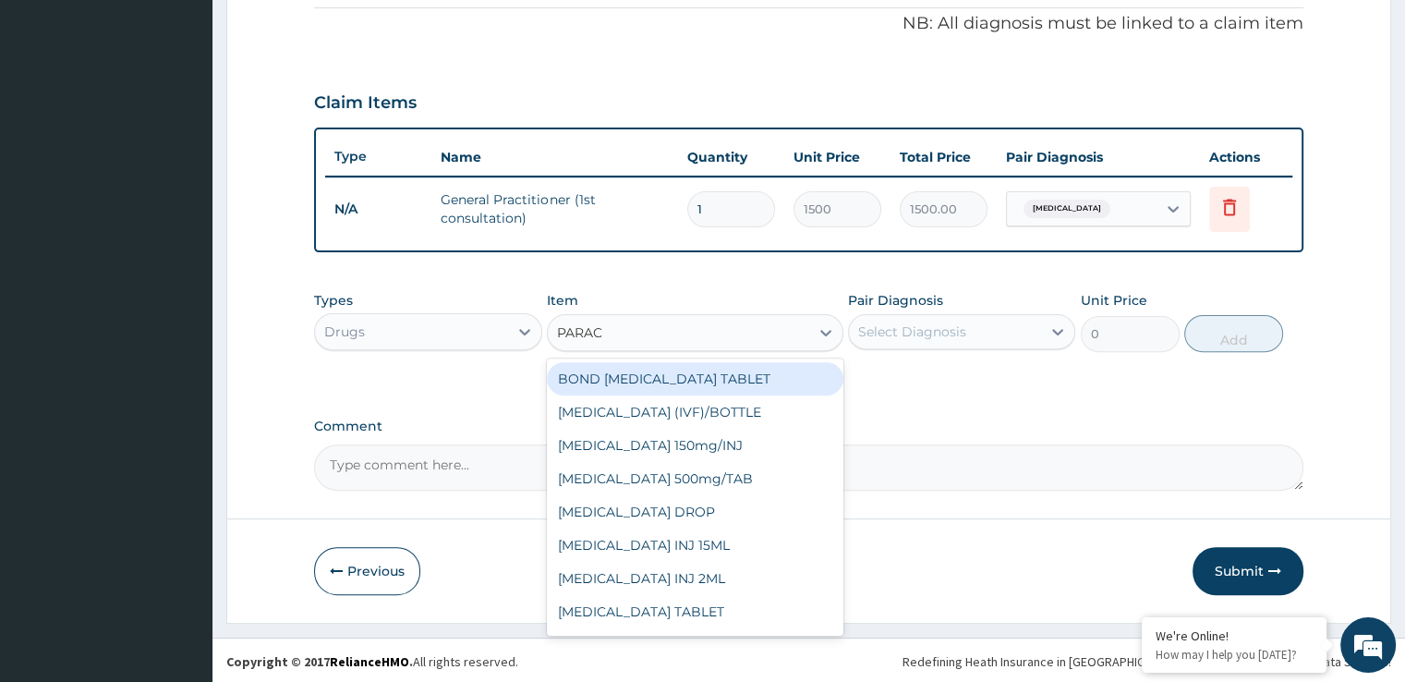
type input "PARACE"
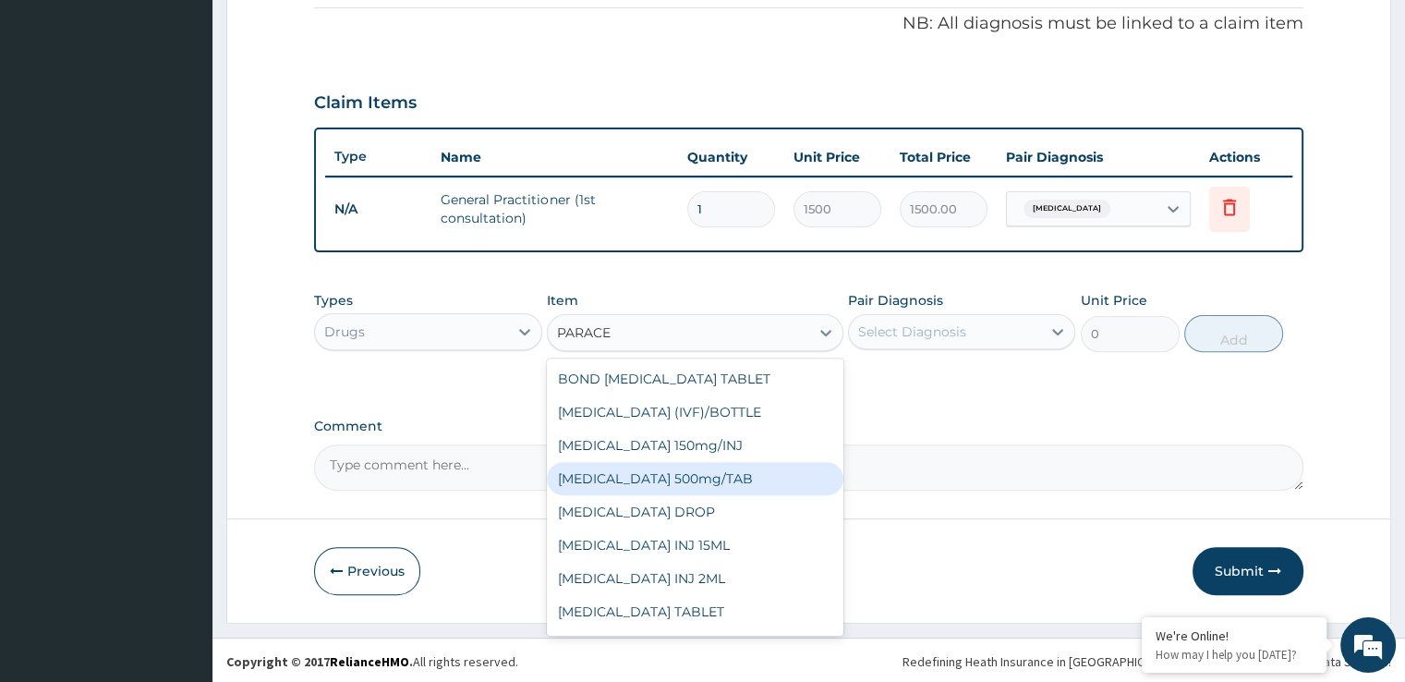
click at [701, 479] on div "PARACETAMOL 500mg/TAB" at bounding box center [695, 478] width 297 height 33
type input "5.25"
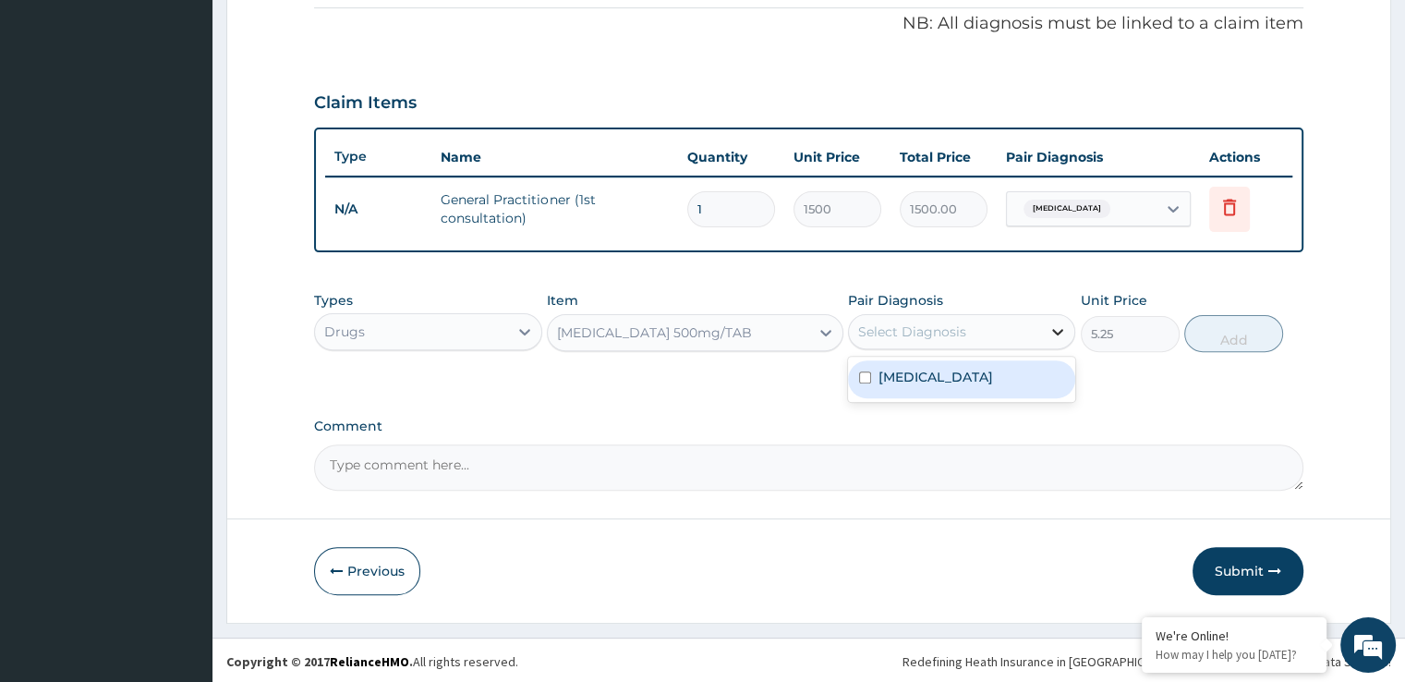
click at [1053, 322] on icon at bounding box center [1057, 331] width 18 height 18
click at [859, 371] on input "checkbox" at bounding box center [865, 377] width 12 height 12
checkbox input "true"
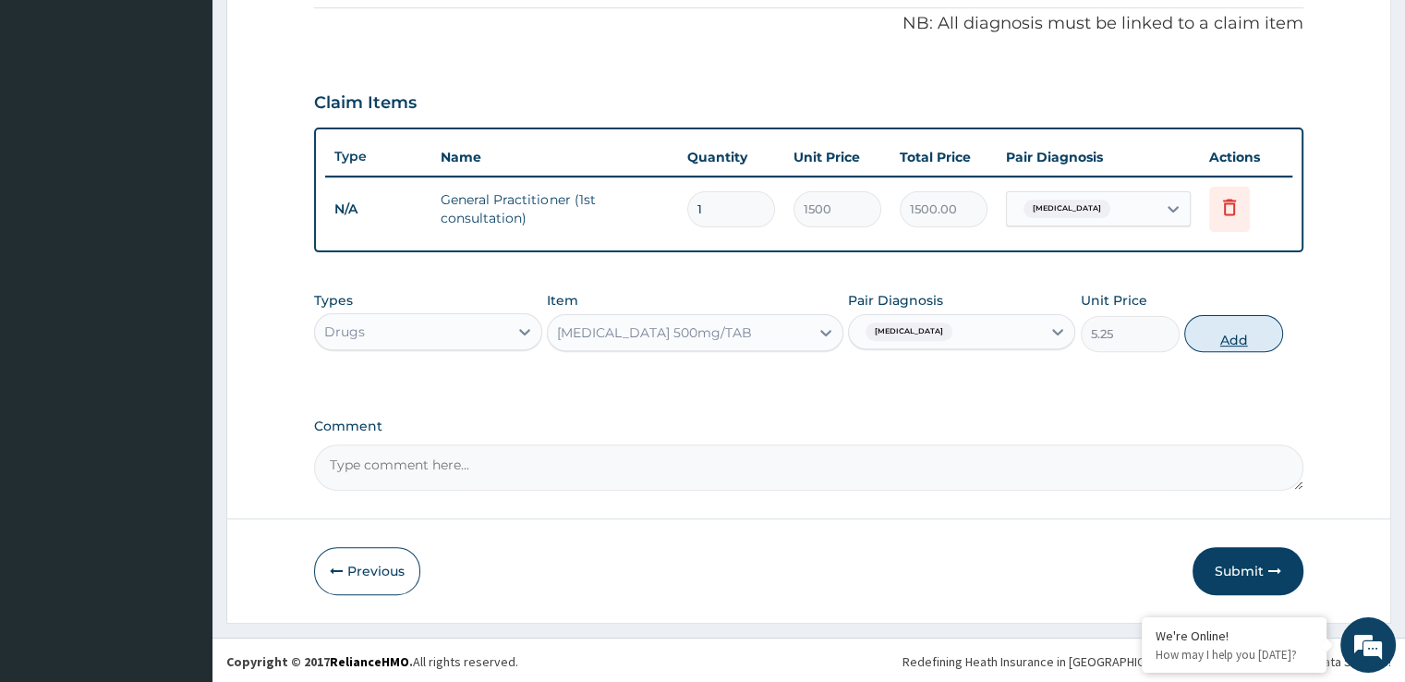
click at [1259, 331] on button "Add" at bounding box center [1233, 333] width 99 height 37
type input "0"
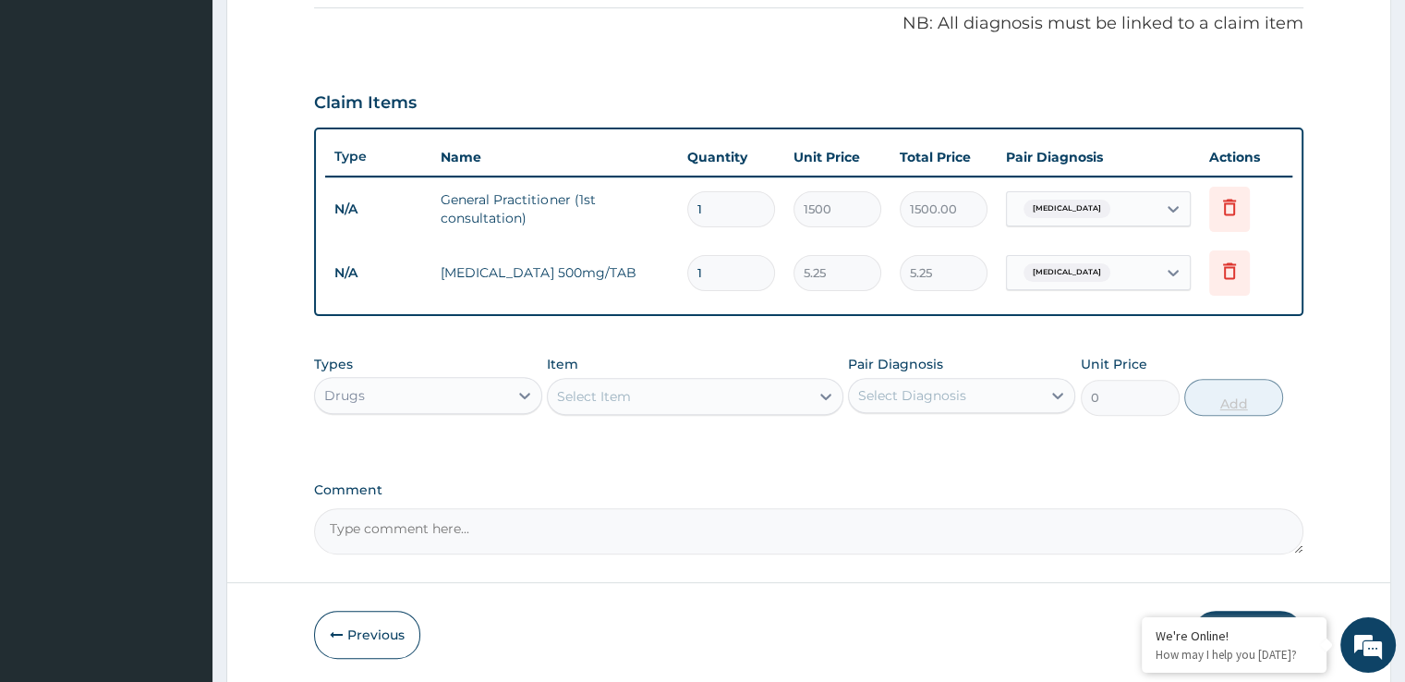
type input "18"
type input "94.50"
type input "18"
click at [813, 393] on div at bounding box center [825, 396] width 33 height 33
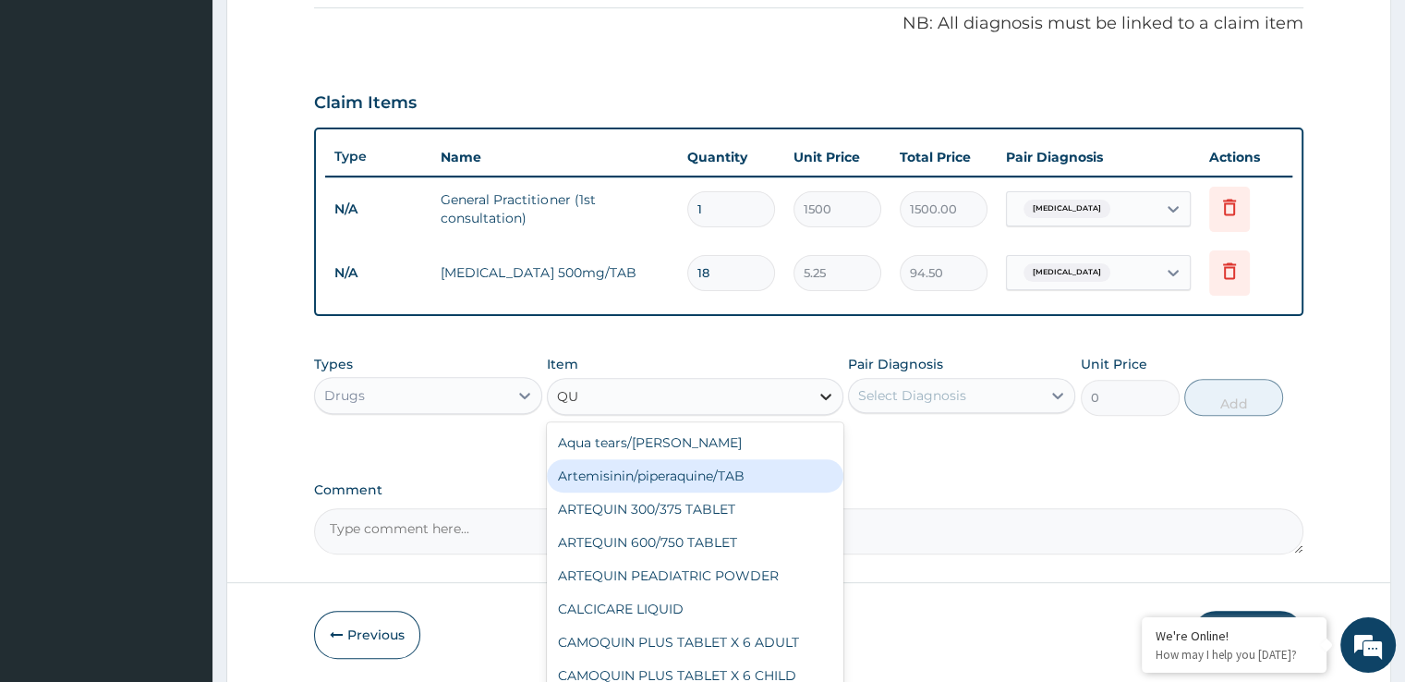
type input "Q"
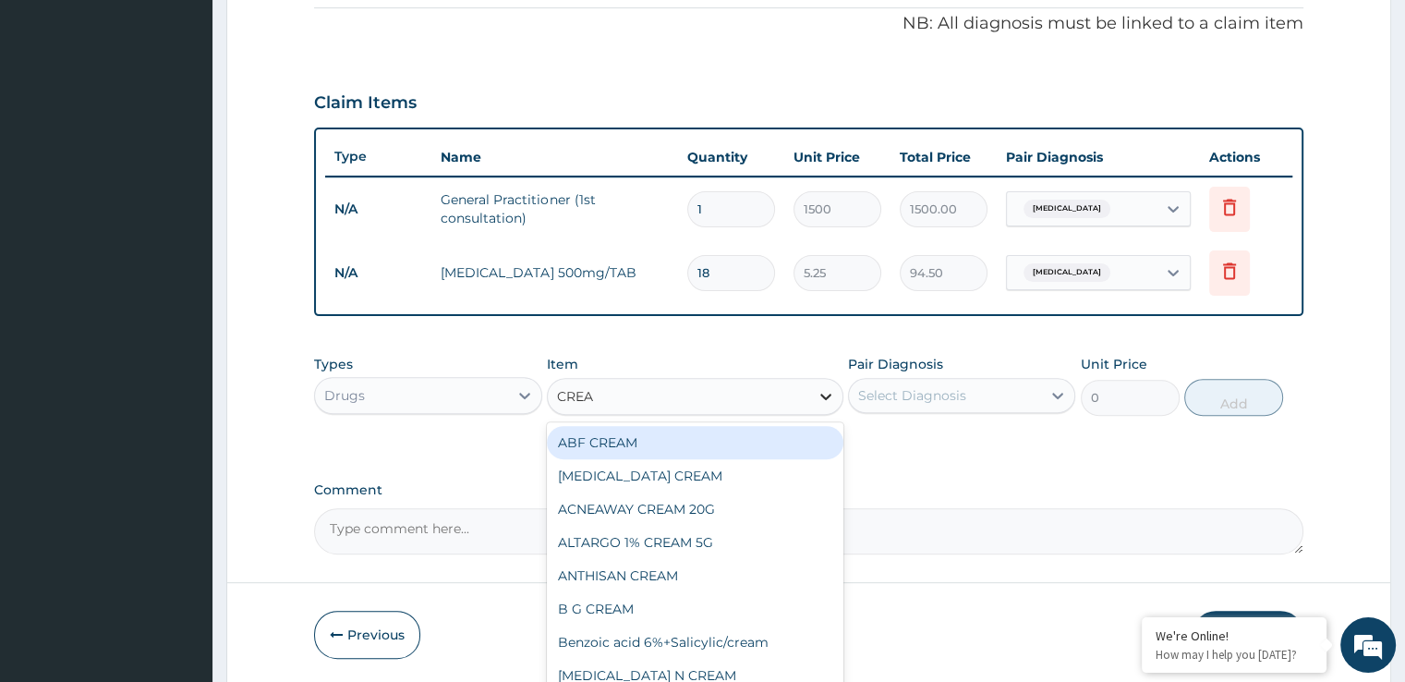
type input "CREAM"
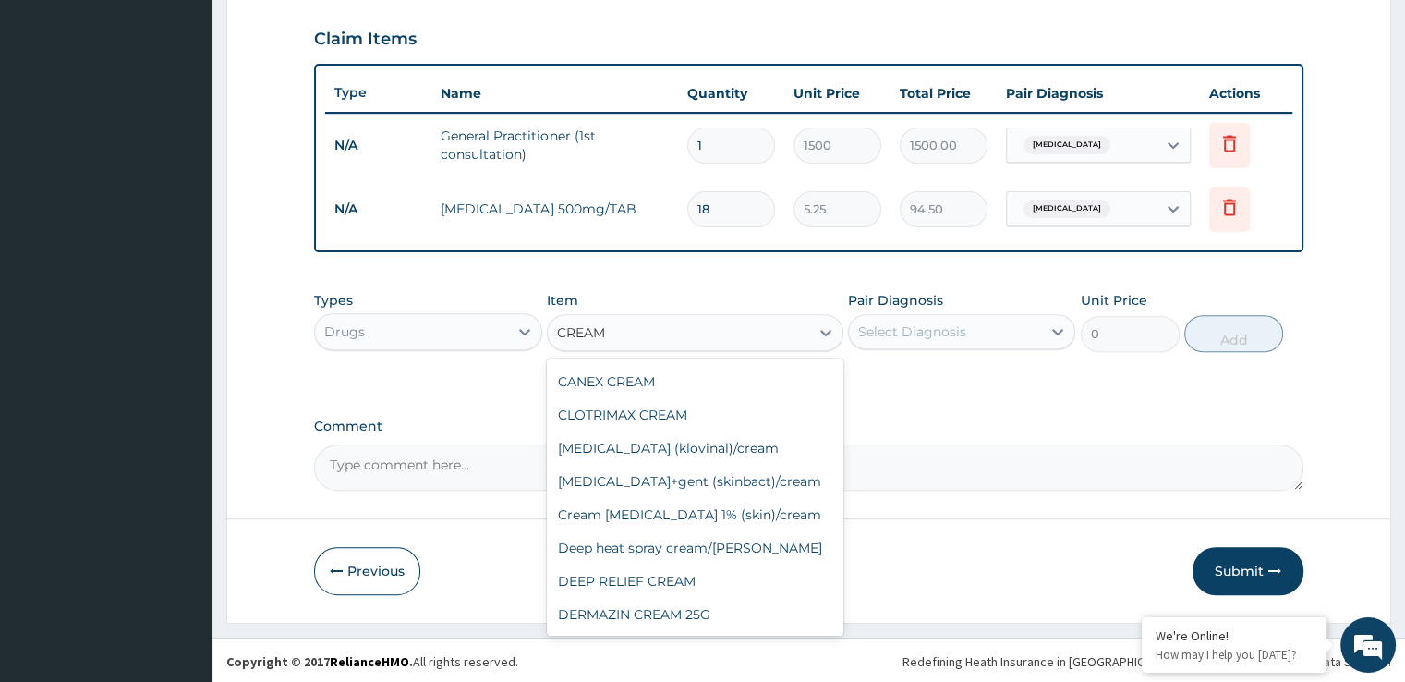
scroll to position [566, 0]
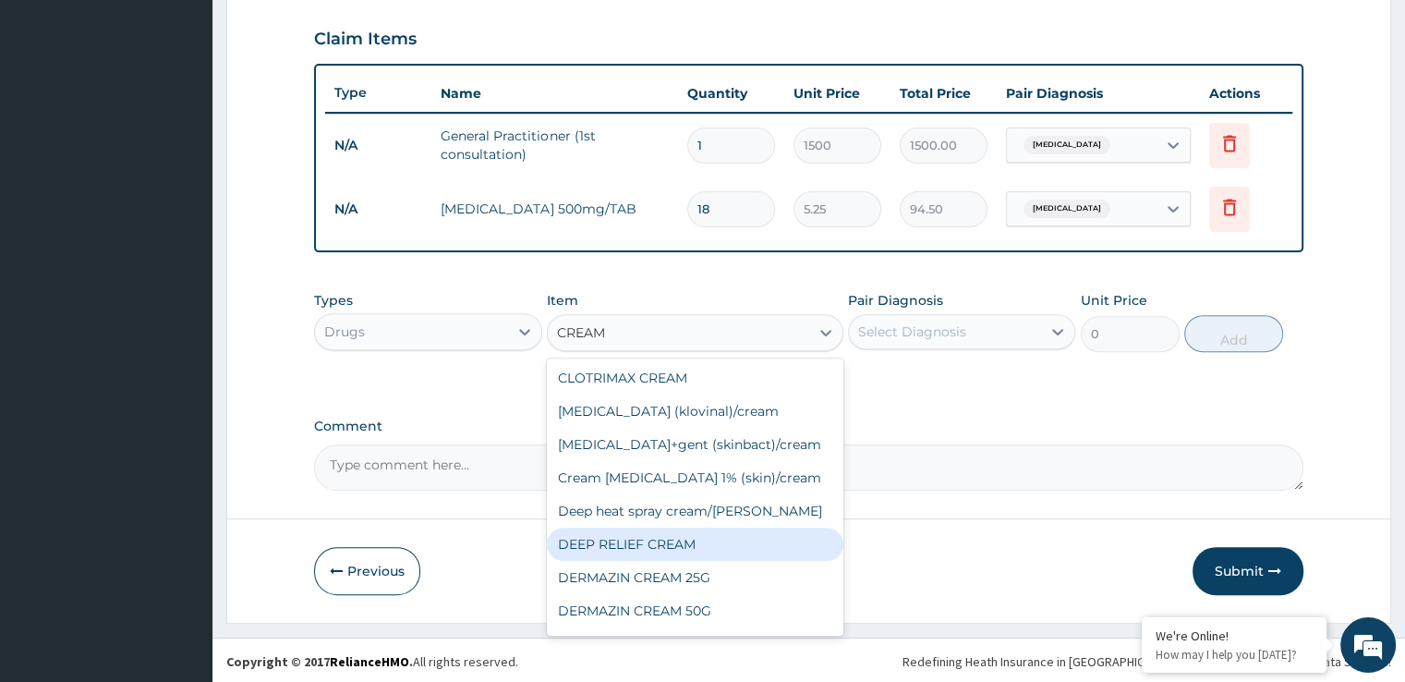
click at [628, 561] on div "DEEP RELIEF CREAM" at bounding box center [695, 543] width 297 height 33
type input "210"
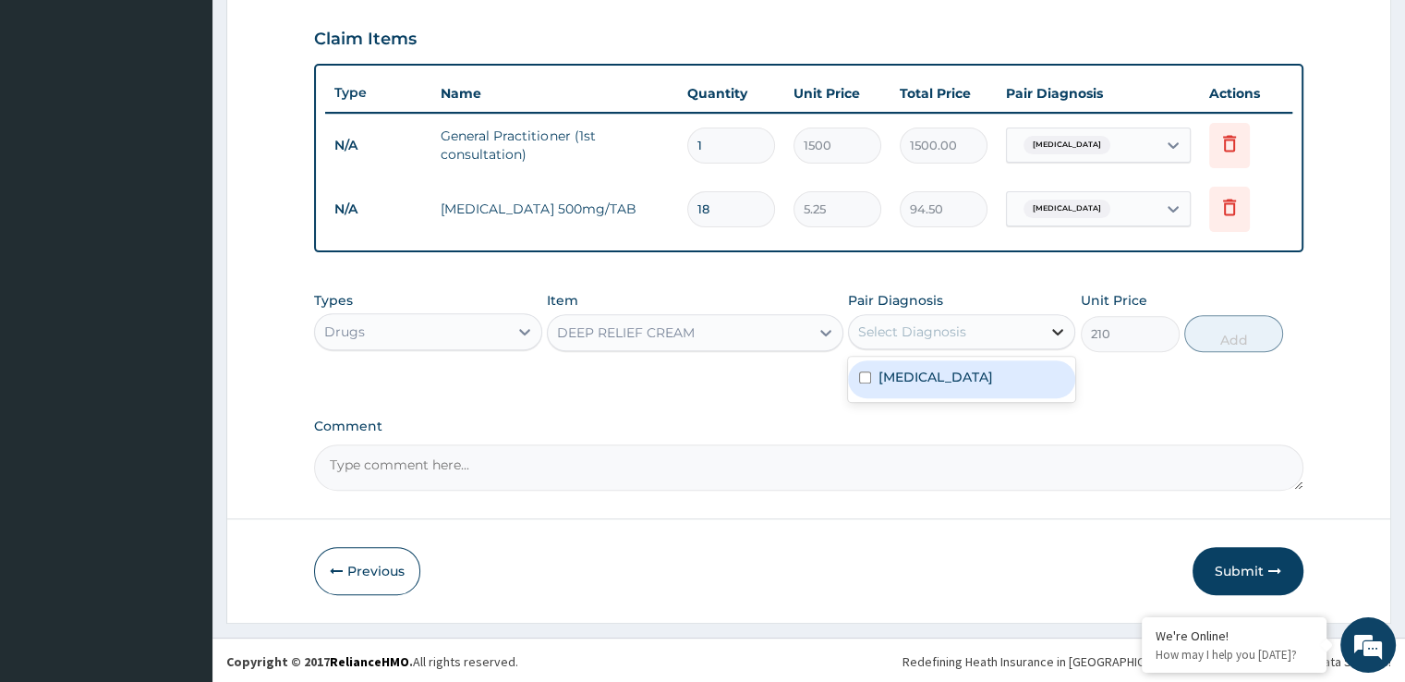
click at [1053, 329] on icon at bounding box center [1058, 332] width 11 height 6
click at [859, 371] on input "checkbox" at bounding box center [865, 377] width 12 height 12
checkbox input "true"
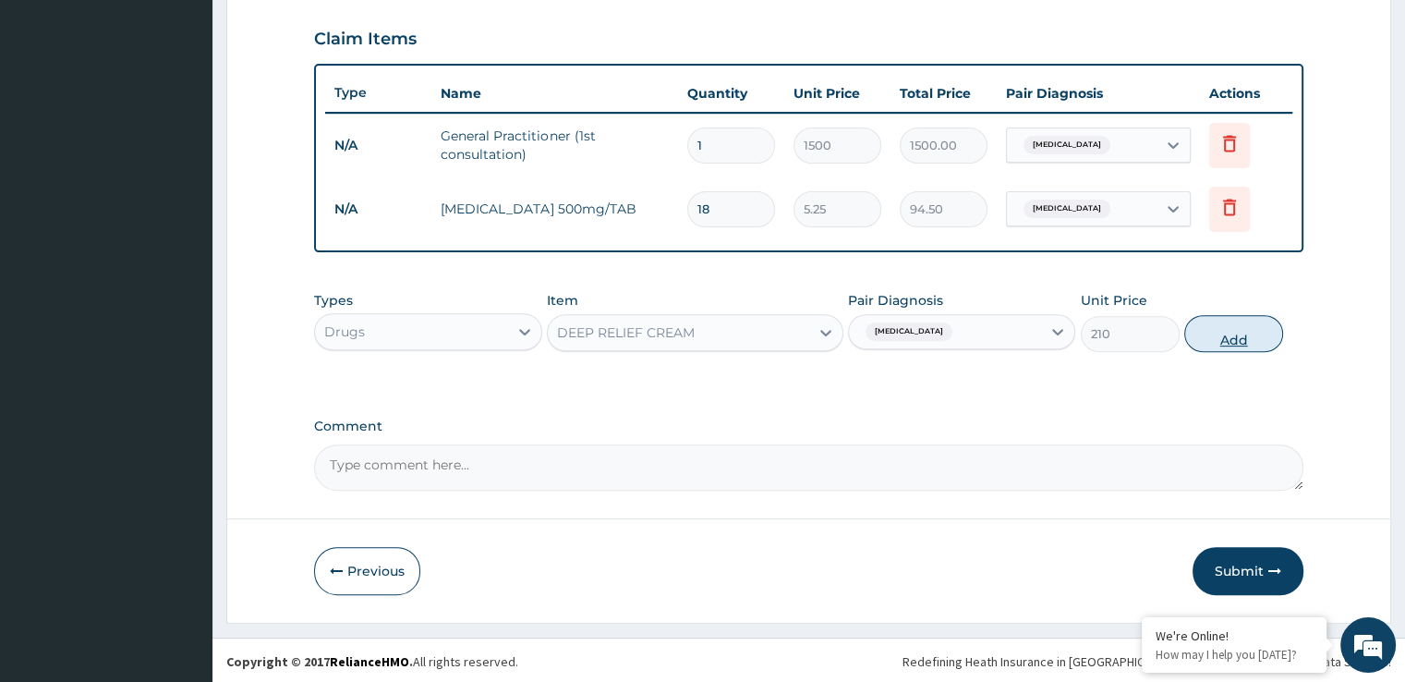
click at [1231, 333] on button "Add" at bounding box center [1233, 333] width 99 height 37
type input "0"
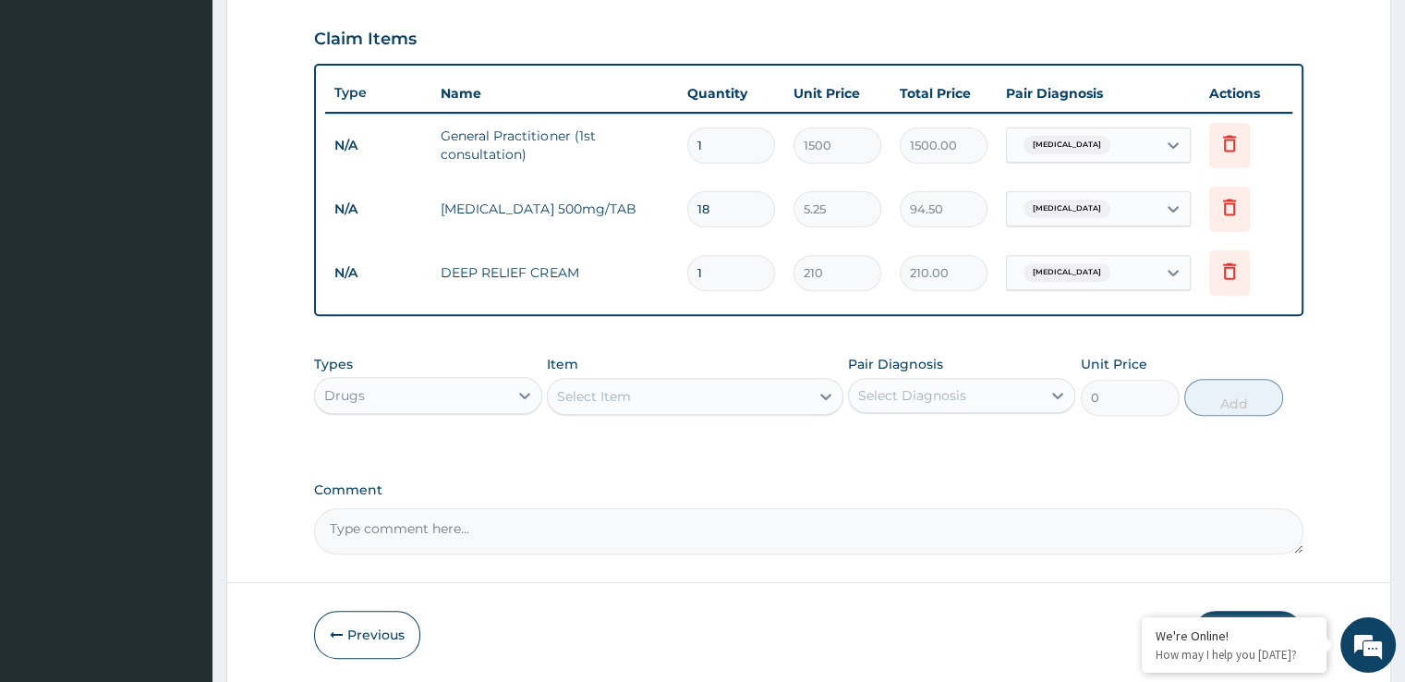
scroll to position [687, 0]
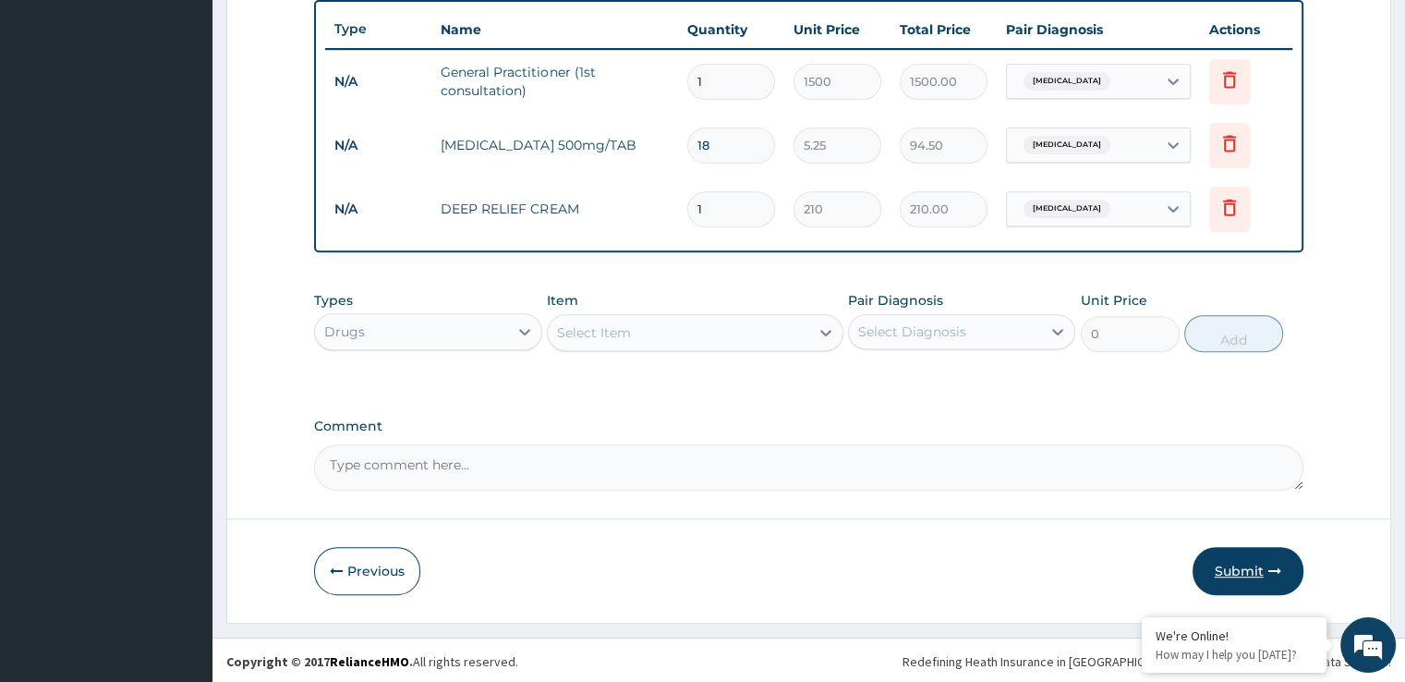
click at [1235, 563] on button "Submit" at bounding box center [1248, 571] width 111 height 48
